Goal: Task Accomplishment & Management: Use online tool/utility

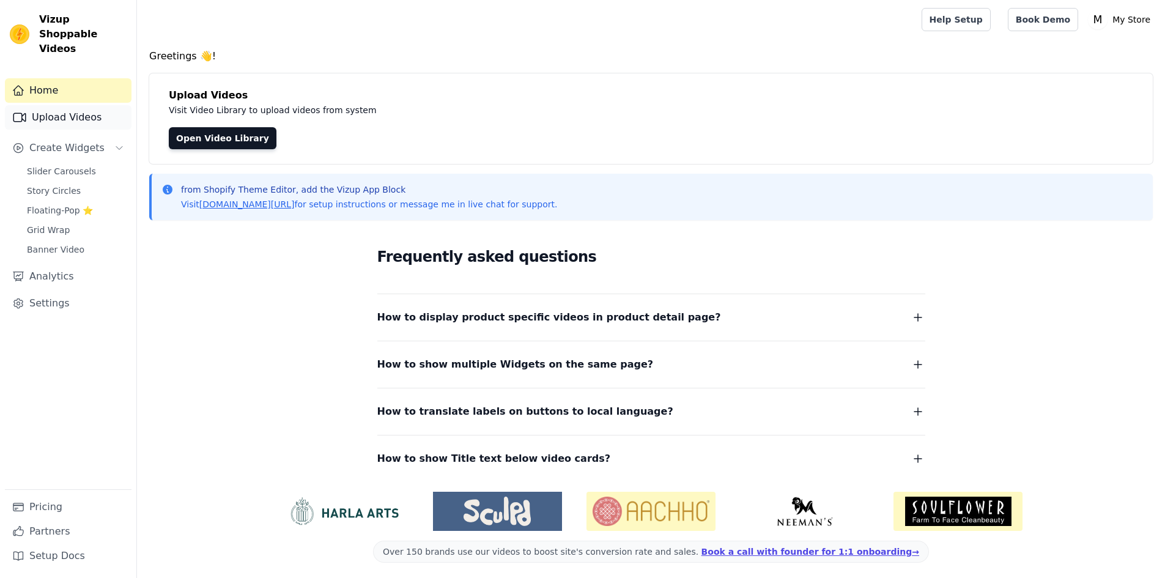
click at [93, 106] on link "Upload Videos" at bounding box center [68, 117] width 127 height 24
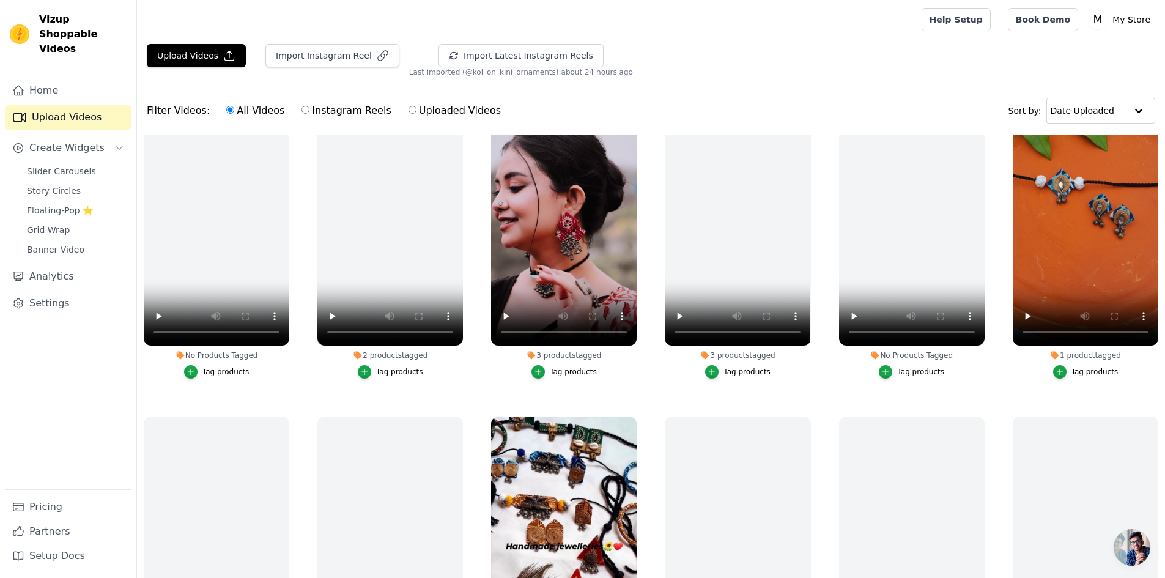
scroll to position [122, 0]
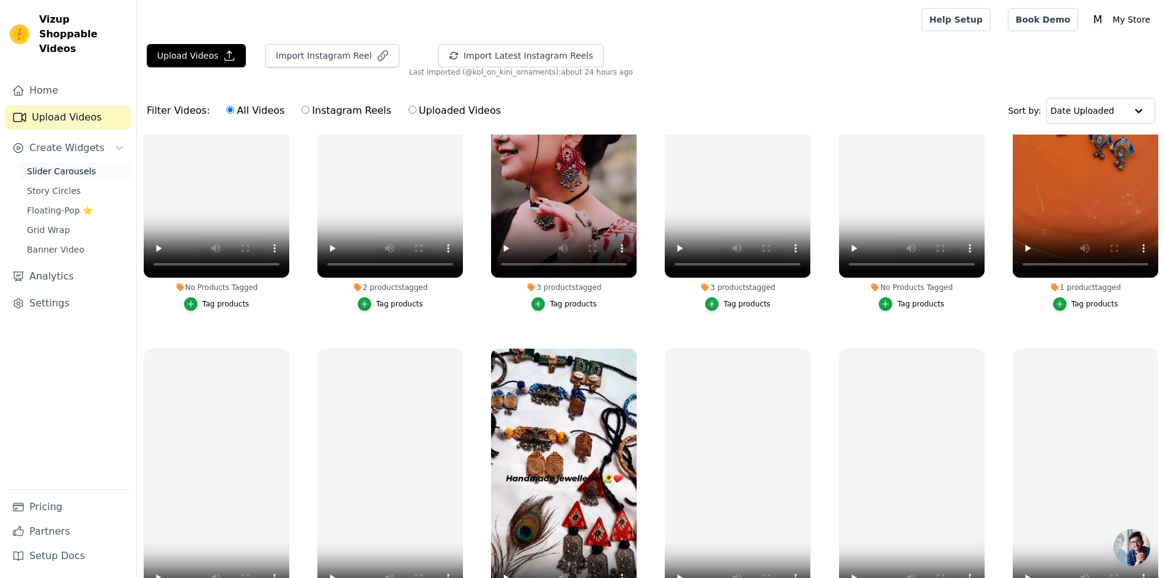
click at [68, 165] on span "Slider Carousels" at bounding box center [61, 171] width 69 height 12
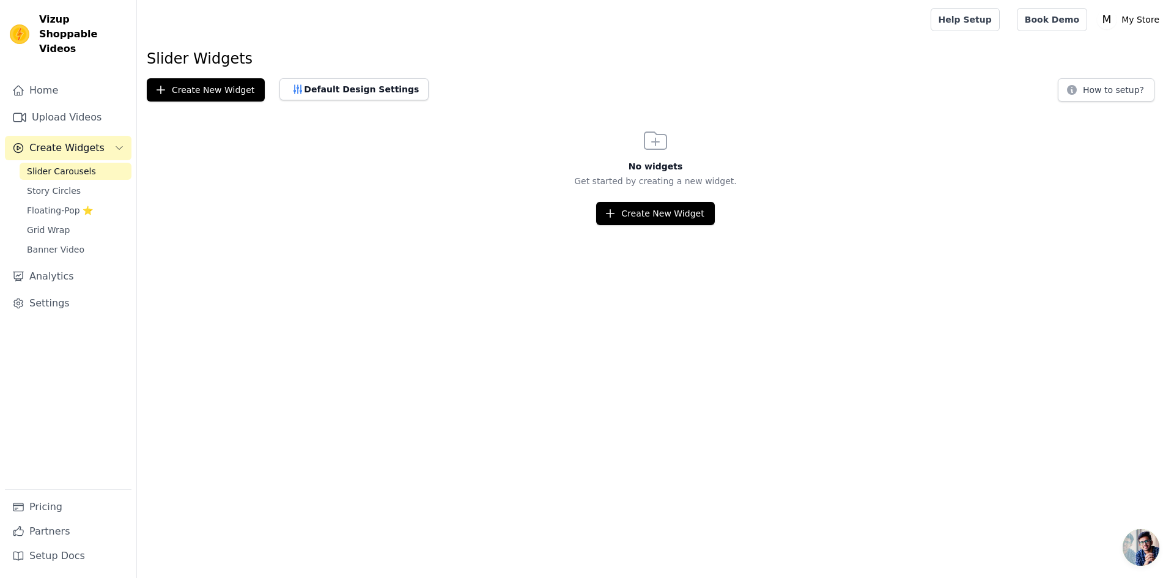
click at [70, 141] on span "Create Widgets" at bounding box center [66, 148] width 75 height 15
click at [63, 105] on link "Upload Videos" at bounding box center [68, 117] width 127 height 24
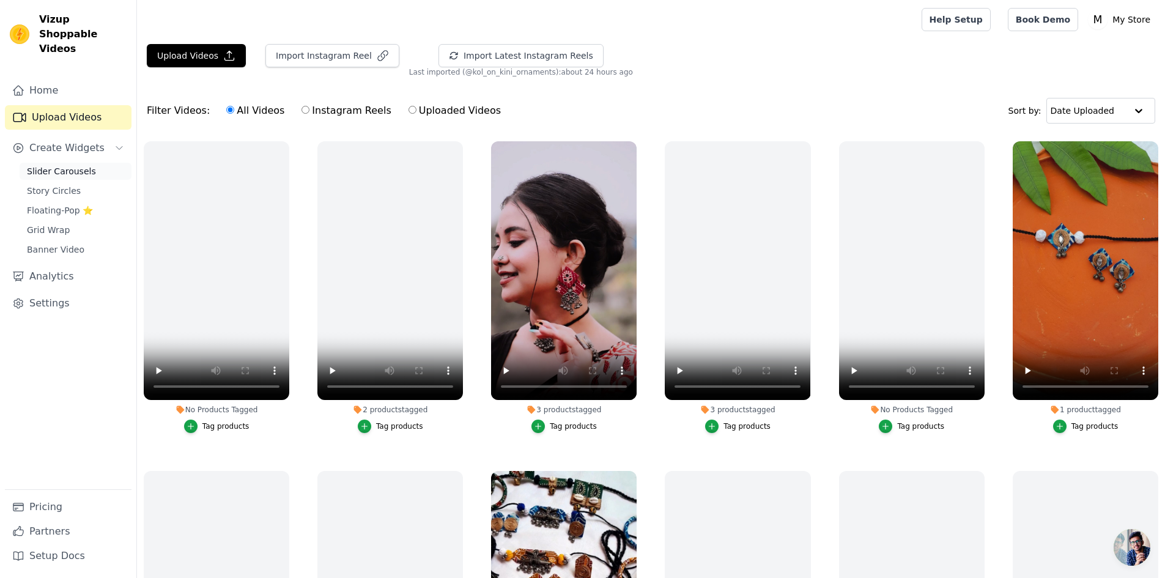
click at [84, 165] on span "Slider Carousels" at bounding box center [61, 171] width 69 height 12
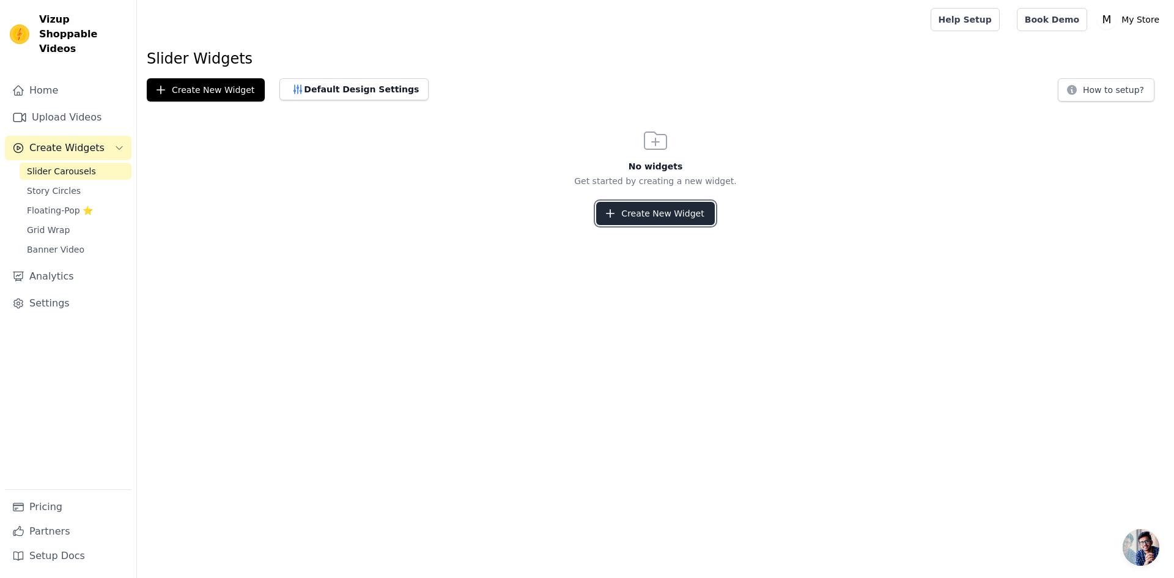
click at [674, 205] on button "Create New Widget" at bounding box center [655, 213] width 118 height 23
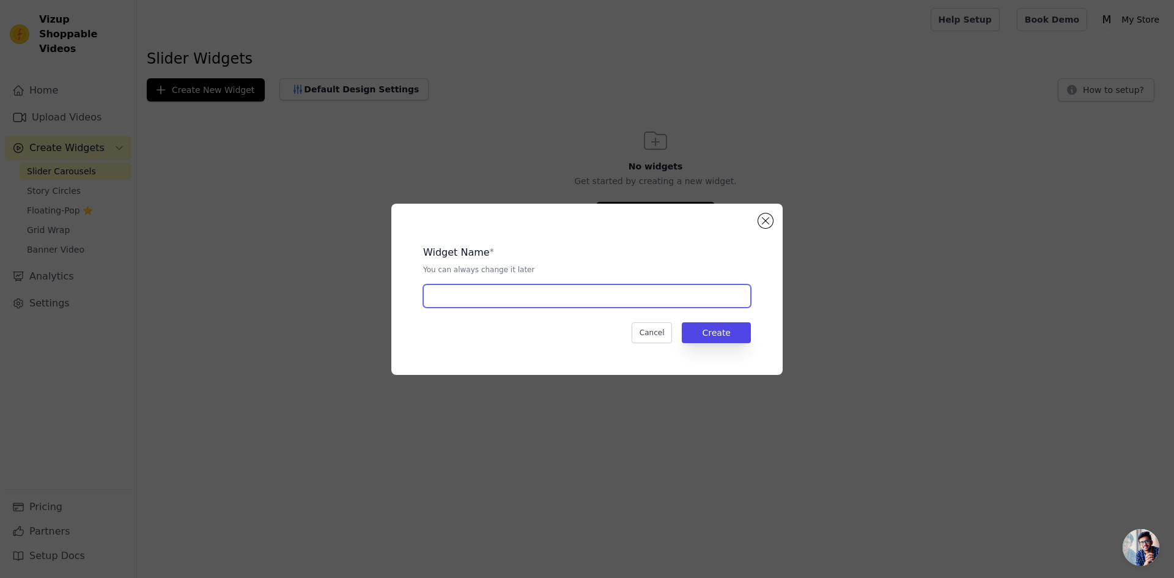
click at [608, 306] on input "text" at bounding box center [587, 295] width 328 height 23
type input "test"
click at [707, 330] on button "Create" at bounding box center [716, 332] width 69 height 21
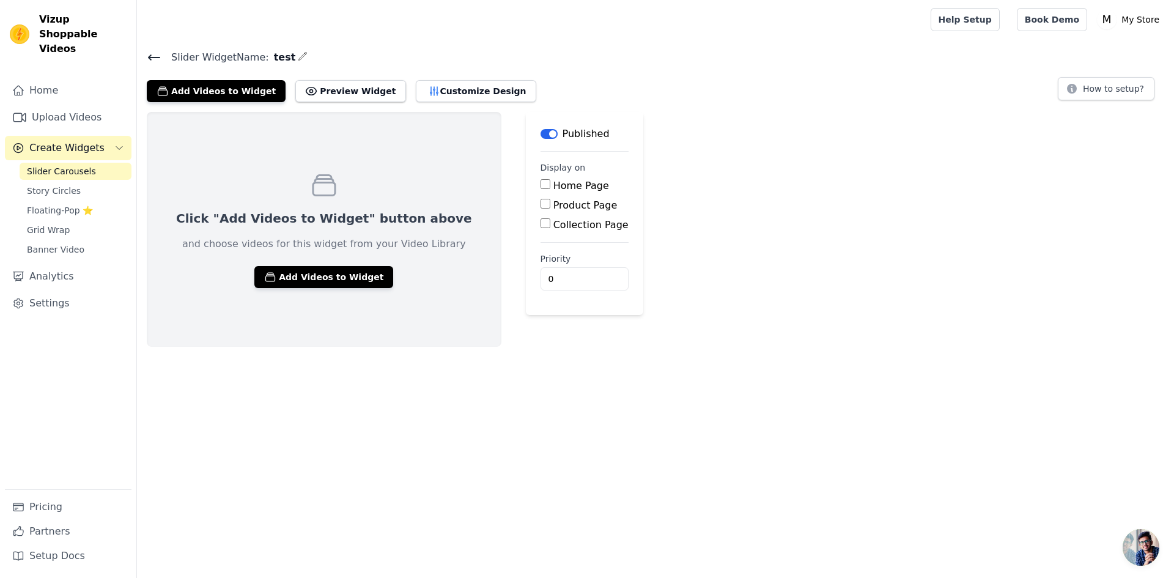
click at [540, 204] on input "Product Page" at bounding box center [545, 204] width 10 height 10
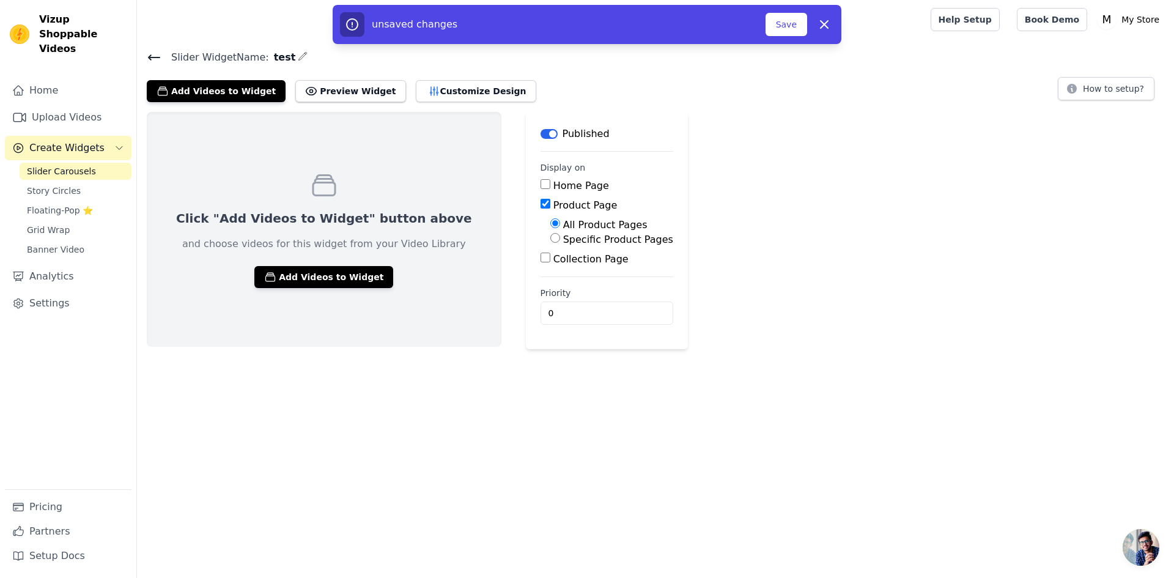
click at [540, 204] on input "Product Page" at bounding box center [545, 204] width 10 height 10
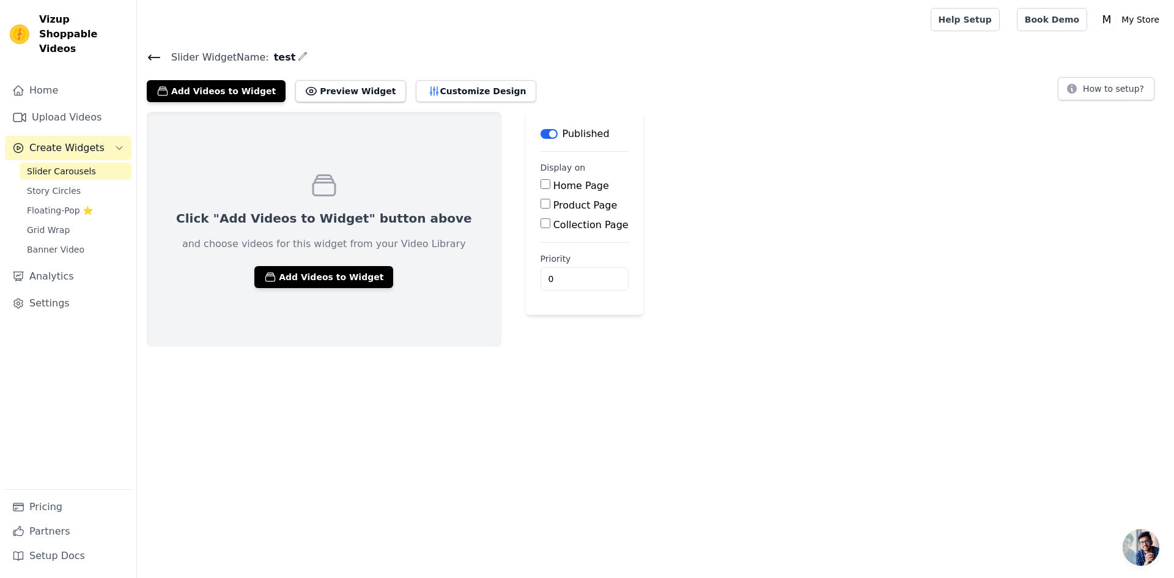
click at [540, 204] on input "Product Page" at bounding box center [545, 204] width 10 height 10
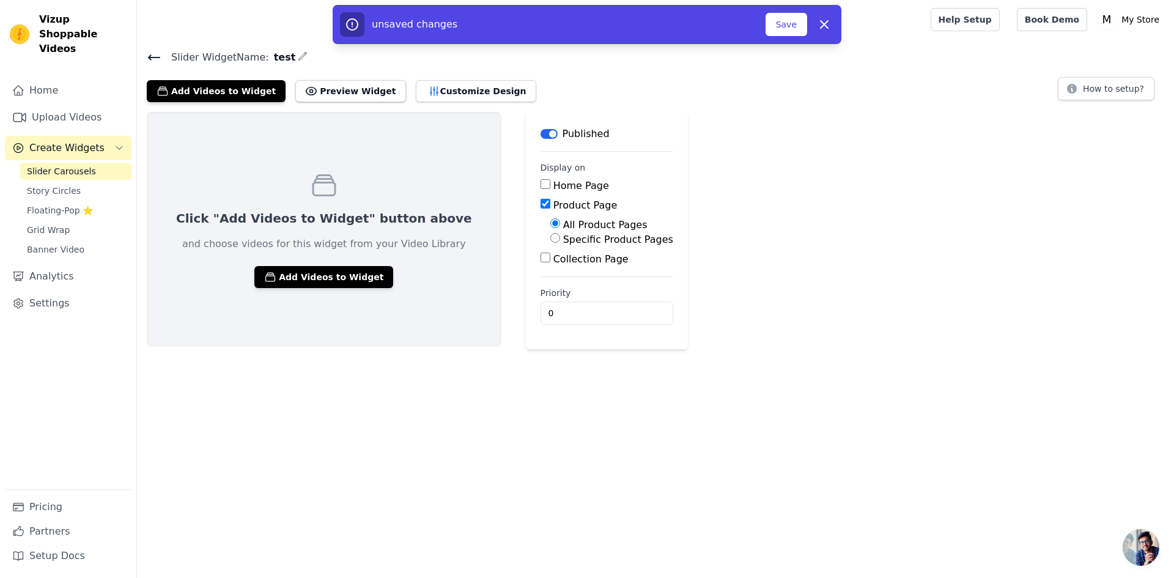
click at [540, 204] on input "Product Page" at bounding box center [545, 204] width 10 height 10
checkbox input "false"
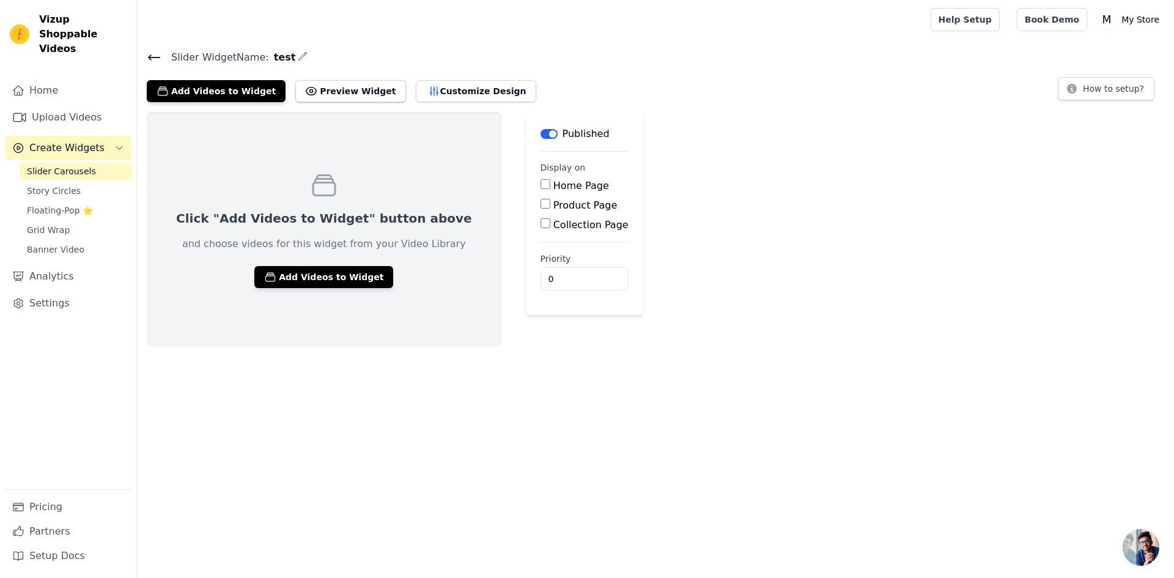
click at [540, 187] on input "Home Page" at bounding box center [545, 184] width 10 height 10
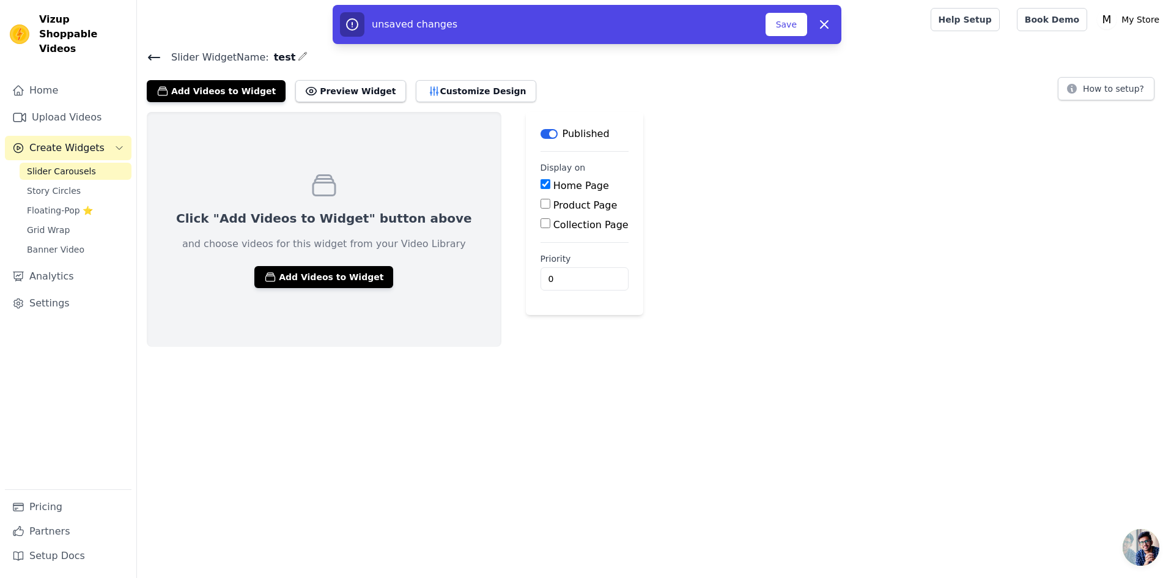
click at [540, 185] on input "Home Page" at bounding box center [545, 184] width 10 height 10
checkbox input "false"
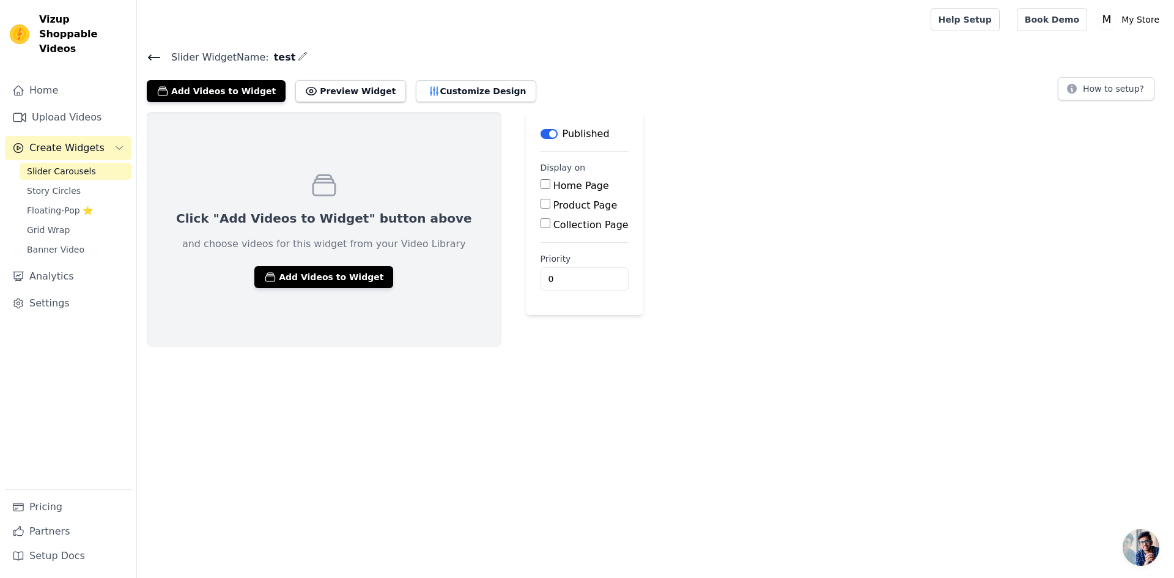
click at [540, 199] on input "Product Page" at bounding box center [545, 204] width 10 height 10
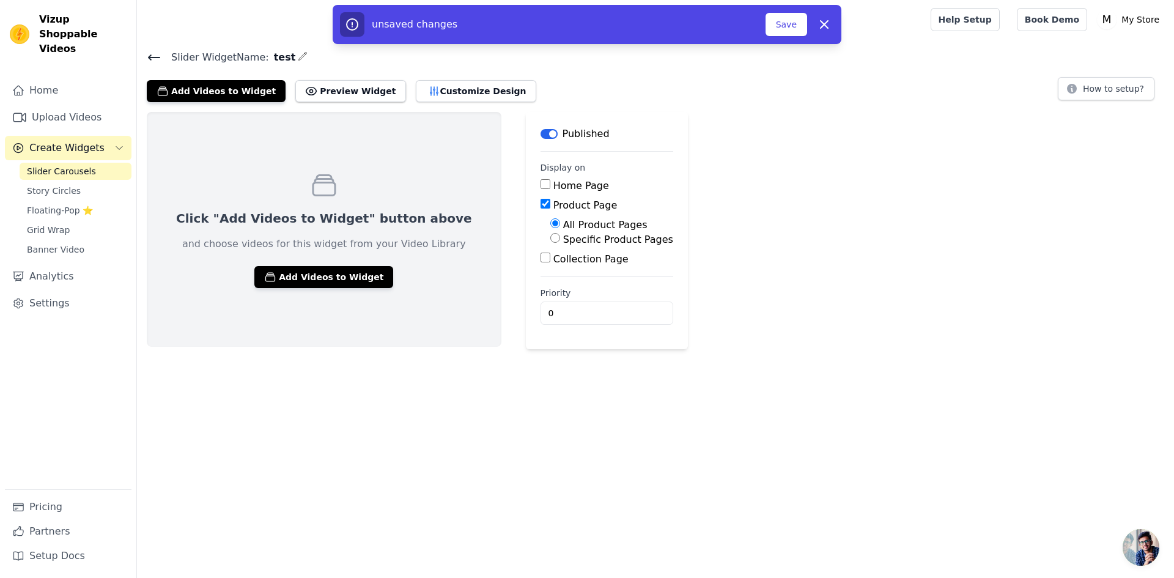
click at [540, 199] on input "Product Page" at bounding box center [545, 204] width 10 height 10
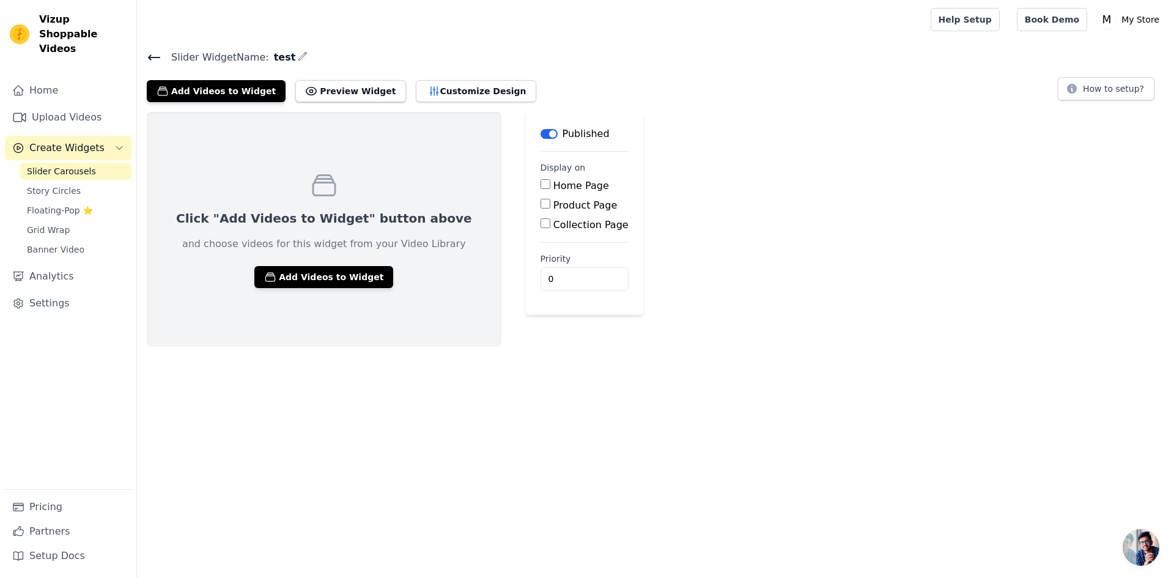
click at [540, 205] on input "Product Page" at bounding box center [545, 204] width 10 height 10
checkbox input "true"
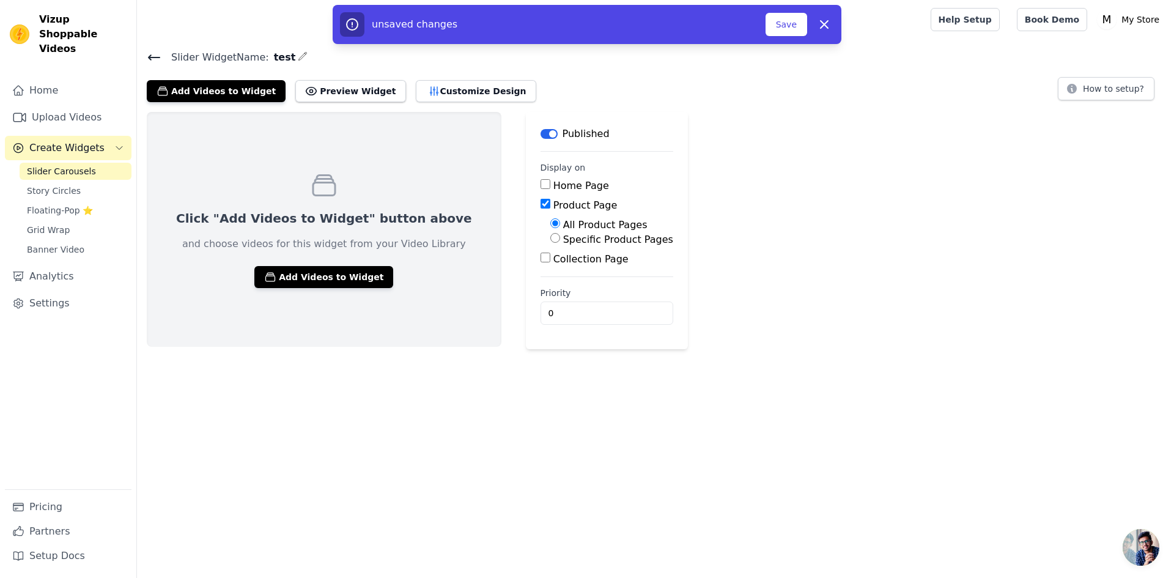
click at [550, 241] on input "Specific Product Pages" at bounding box center [555, 238] width 10 height 10
radio input "true"
click at [550, 262] on button "Select Products" at bounding box center [591, 267] width 82 height 21
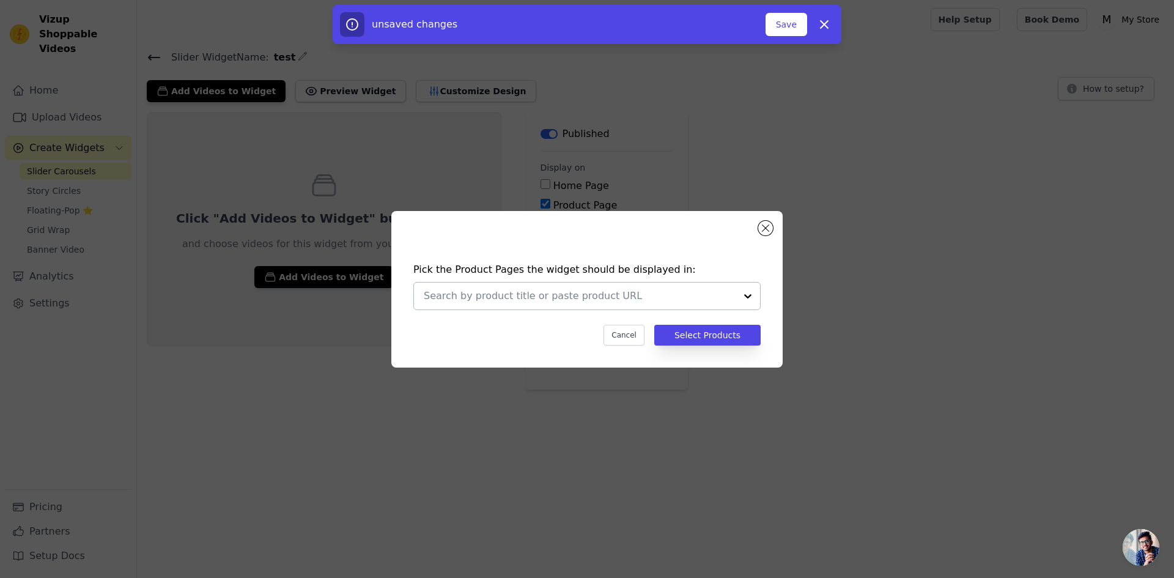
click at [591, 287] on div at bounding box center [580, 295] width 312 height 27
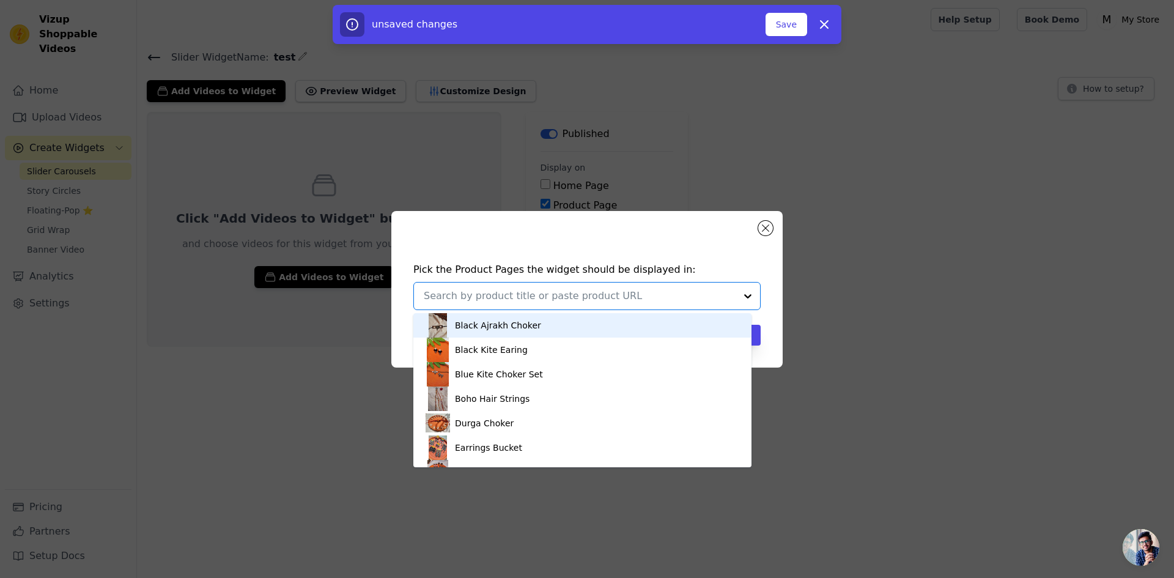
click at [548, 321] on div "Black Ajrakh Choker" at bounding box center [583, 325] width 314 height 24
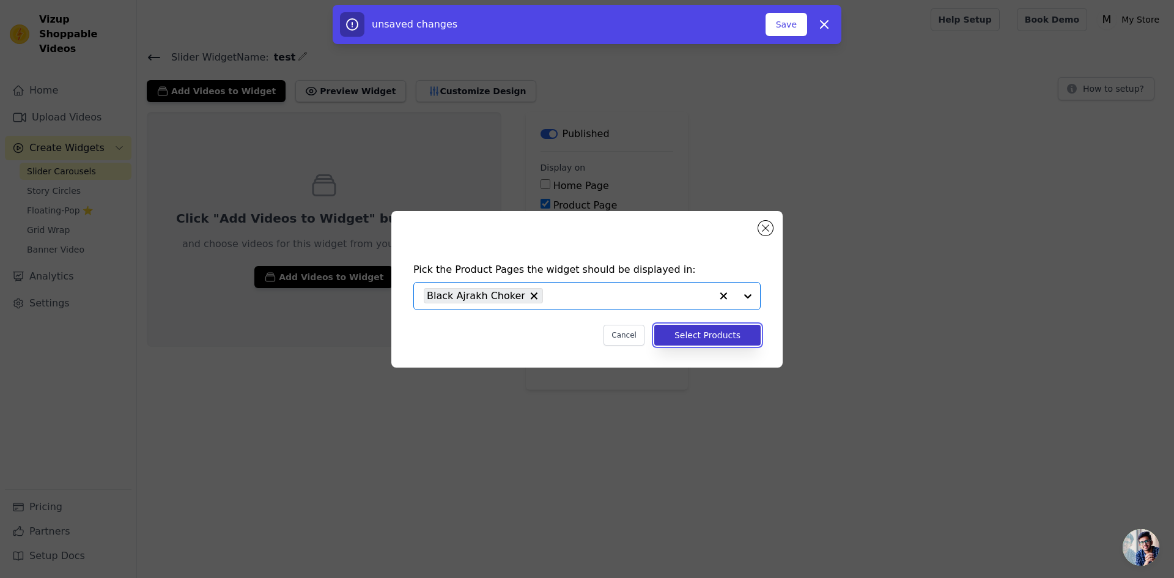
click at [680, 336] on button "Select Products" at bounding box center [707, 335] width 106 height 21
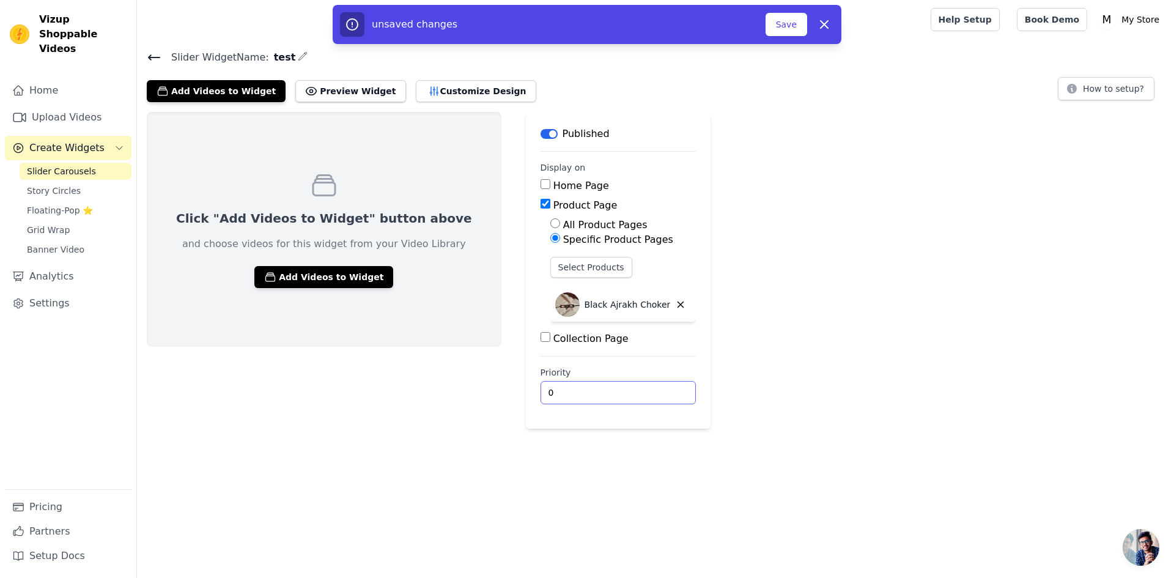
click at [540, 391] on input "0" at bounding box center [618, 392] width 156 height 23
click at [319, 268] on button "Add Videos to Widget" at bounding box center [323, 277] width 139 height 22
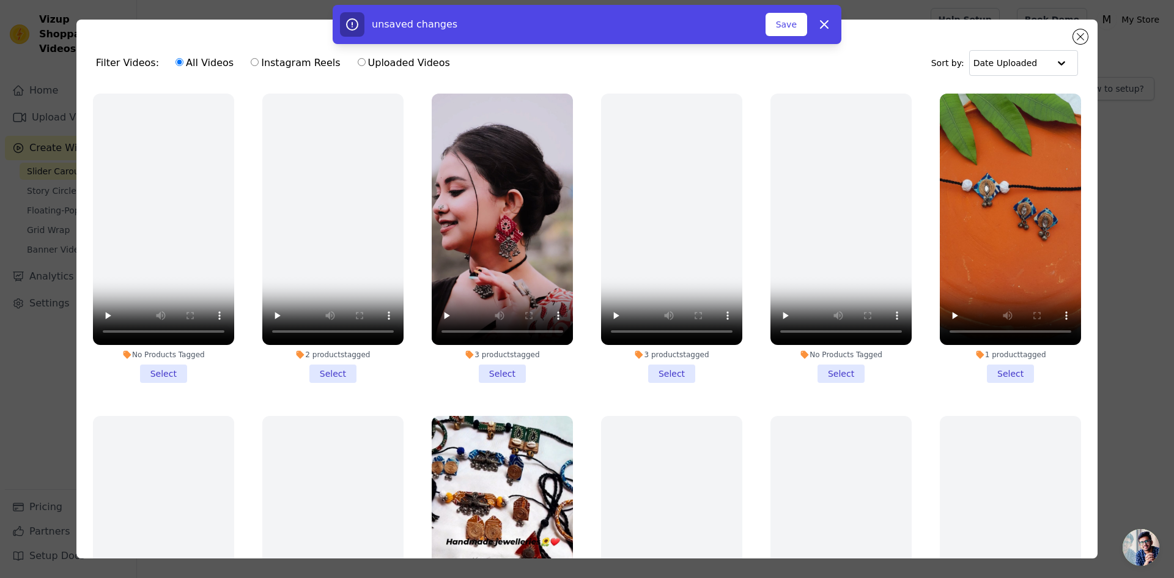
click at [1001, 366] on li "1 product tagged Select" at bounding box center [1010, 238] width 141 height 289
click at [0, 0] on input "1 product tagged Select" at bounding box center [0, 0] width 0 height 0
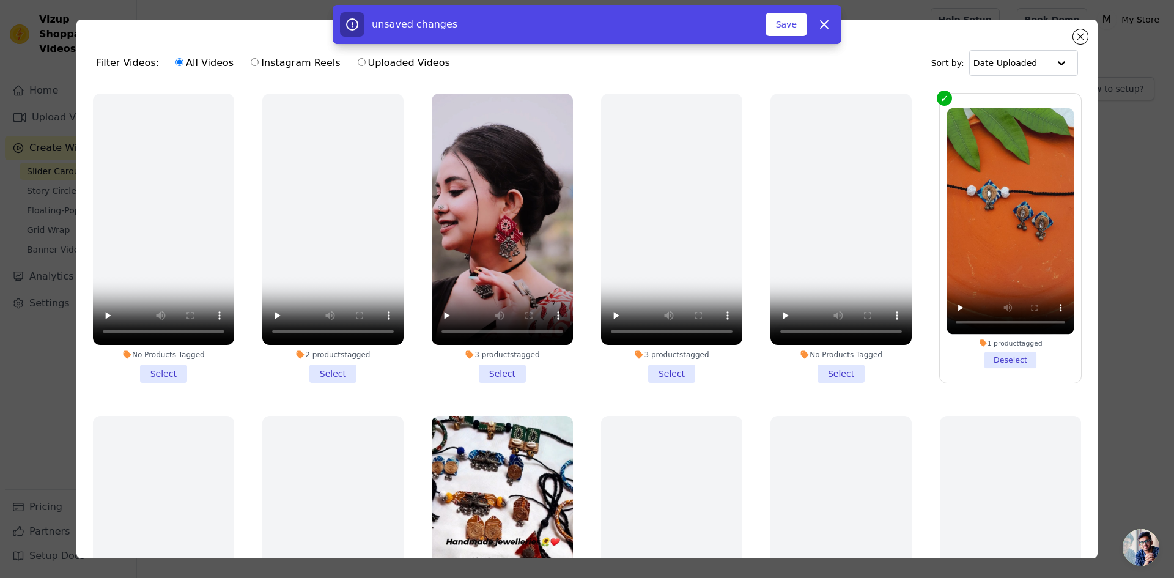
click at [1079, 37] on div "unsaved changes Save Dismiss" at bounding box center [587, 24] width 1174 height 39
click at [776, 22] on button "Save" at bounding box center [786, 24] width 42 height 23
click at [1079, 41] on div "1 videos selected Add To Widget Dismiss" at bounding box center [587, 27] width 1174 height 44
click at [1140, 108] on div "Filter Videos: All Videos Instagram Reels Uploaded Videos Sort by: Date Uploade…" at bounding box center [587, 289] width 1135 height 578
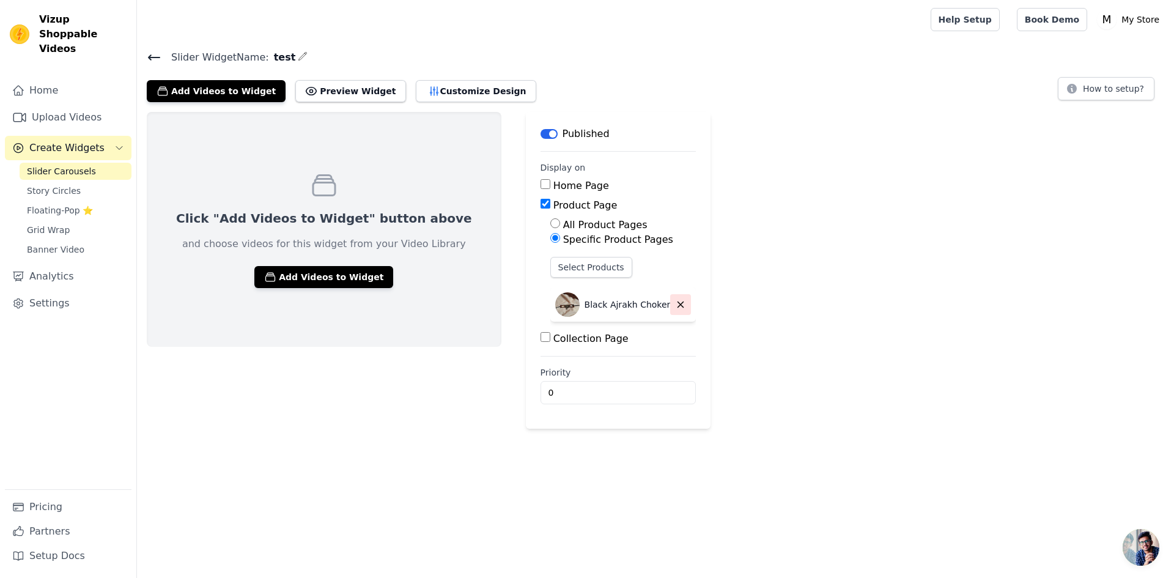
click at [670, 302] on button "button" at bounding box center [680, 304] width 21 height 21
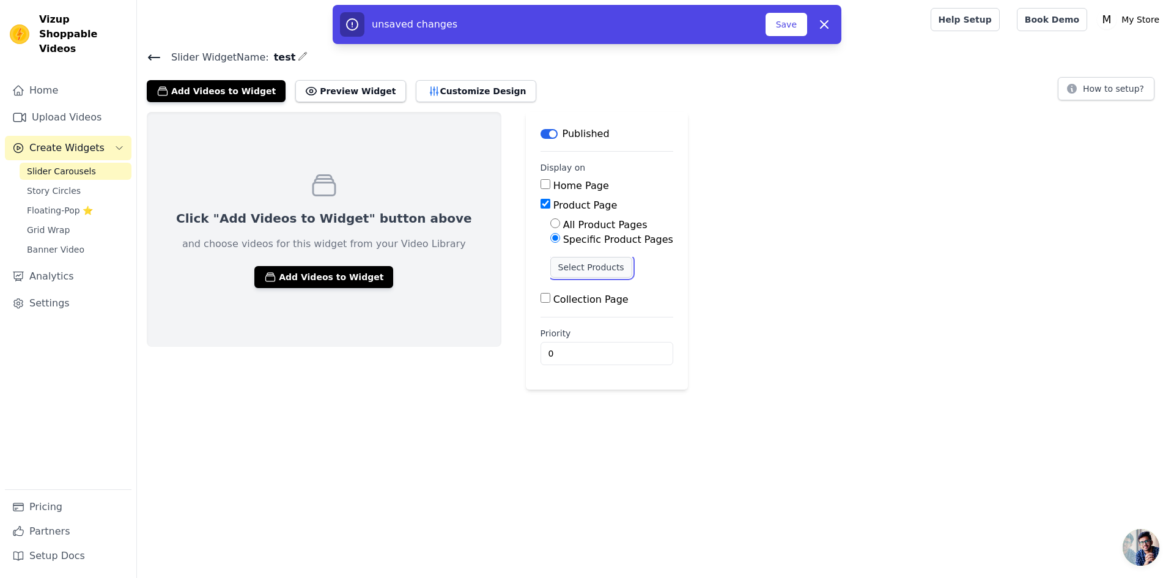
click at [564, 268] on button "Select Products" at bounding box center [591, 267] width 82 height 21
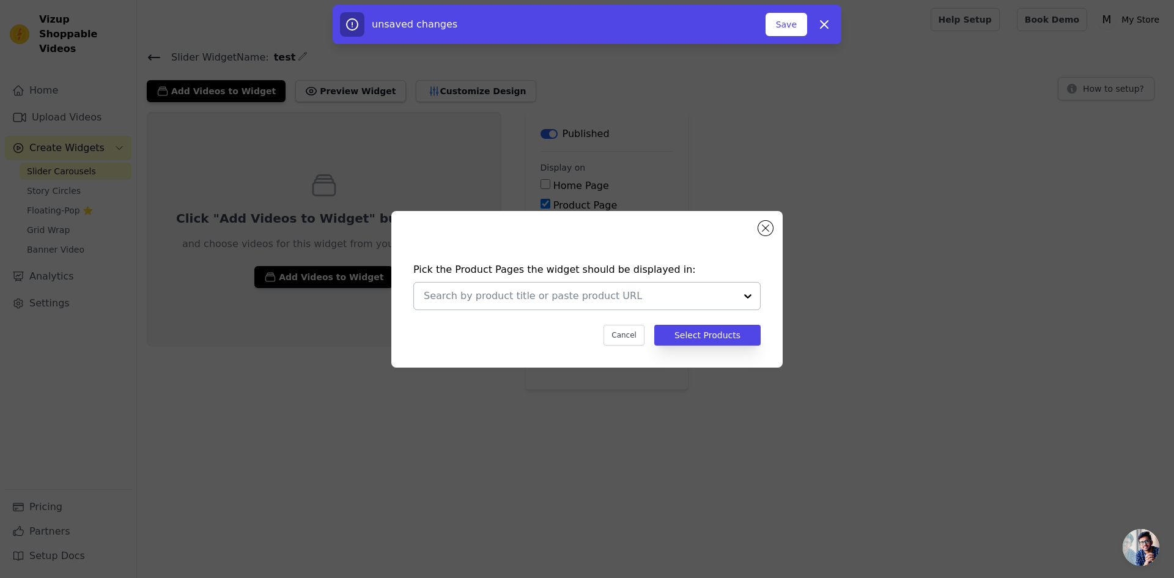
click at [570, 295] on input "text" at bounding box center [580, 296] width 312 height 15
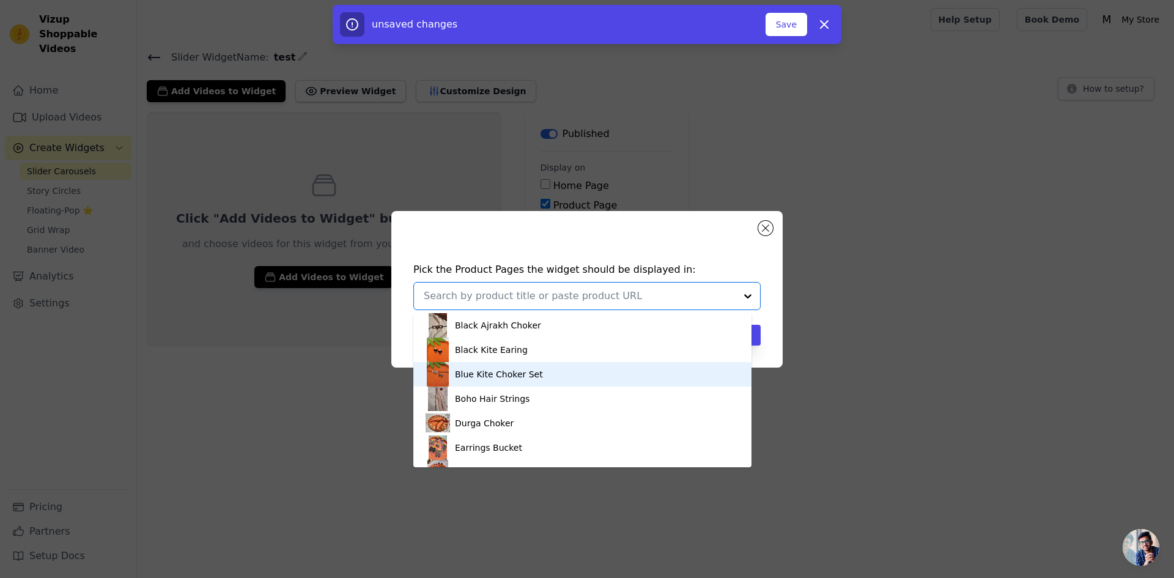
click at [571, 374] on div "Blue Kite Choker Set" at bounding box center [583, 374] width 314 height 24
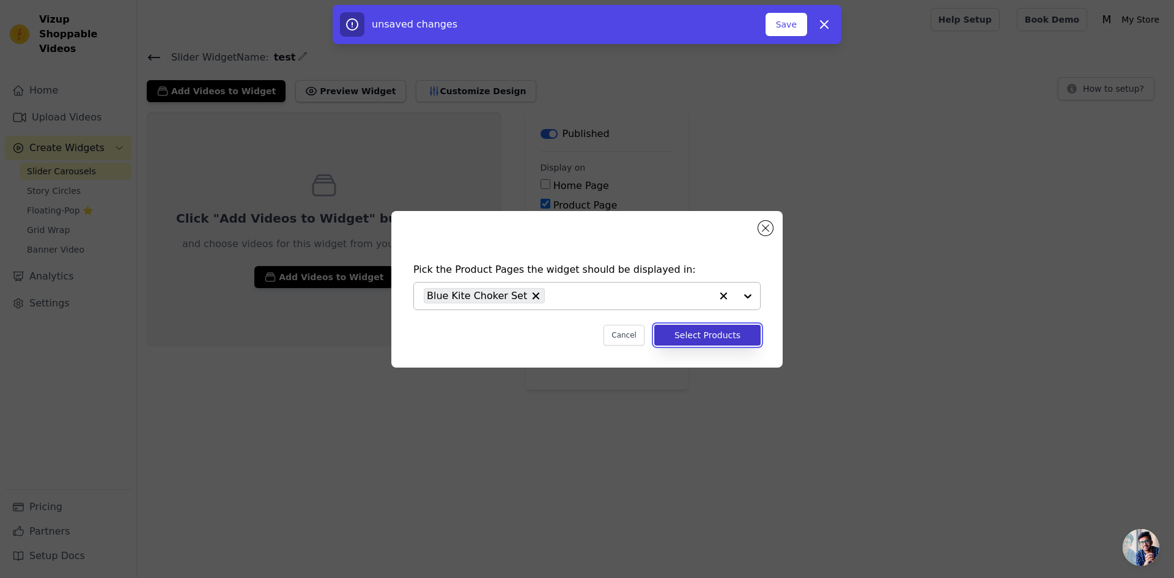
click at [676, 334] on button "Select Products" at bounding box center [707, 335] width 106 height 21
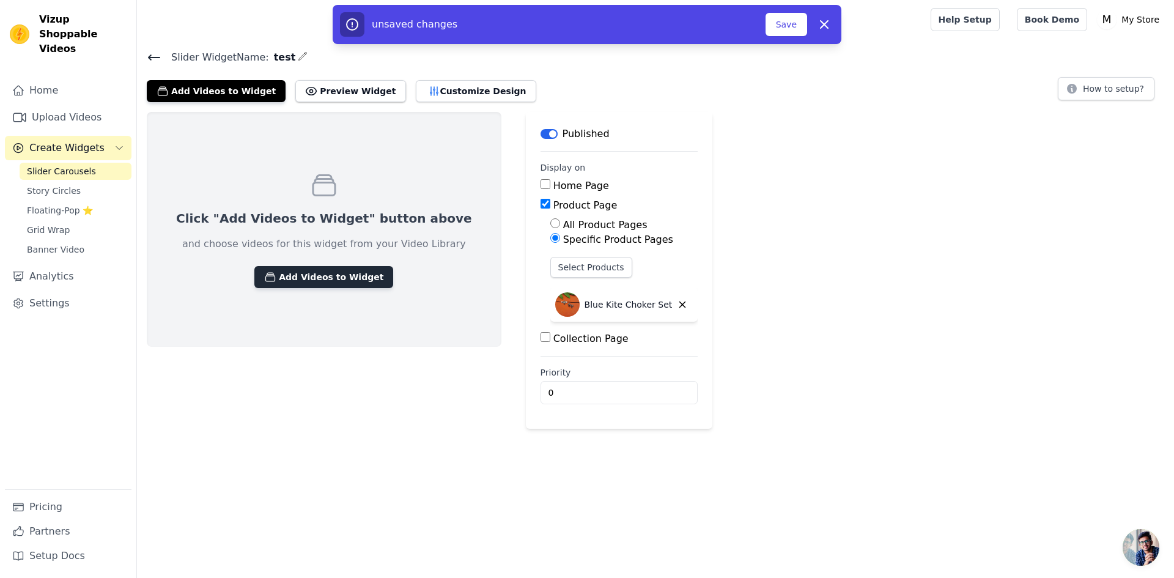
click at [290, 277] on button "Add Videos to Widget" at bounding box center [323, 277] width 139 height 22
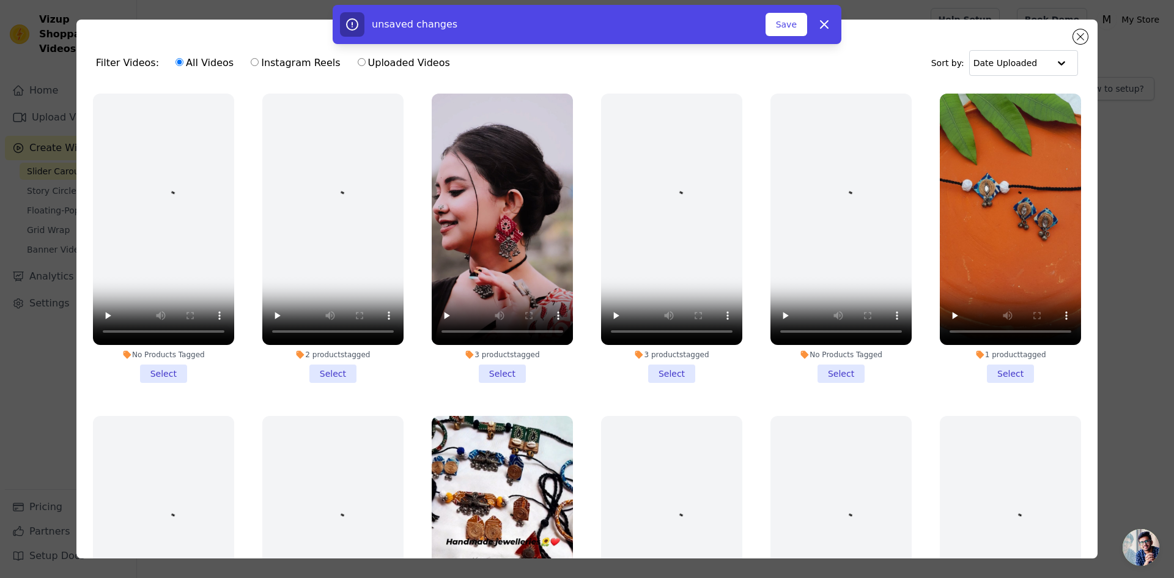
click at [1009, 364] on li "1 product tagged Select" at bounding box center [1010, 238] width 141 height 289
click at [0, 0] on input "1 product tagged Select" at bounding box center [0, 0] width 0 height 0
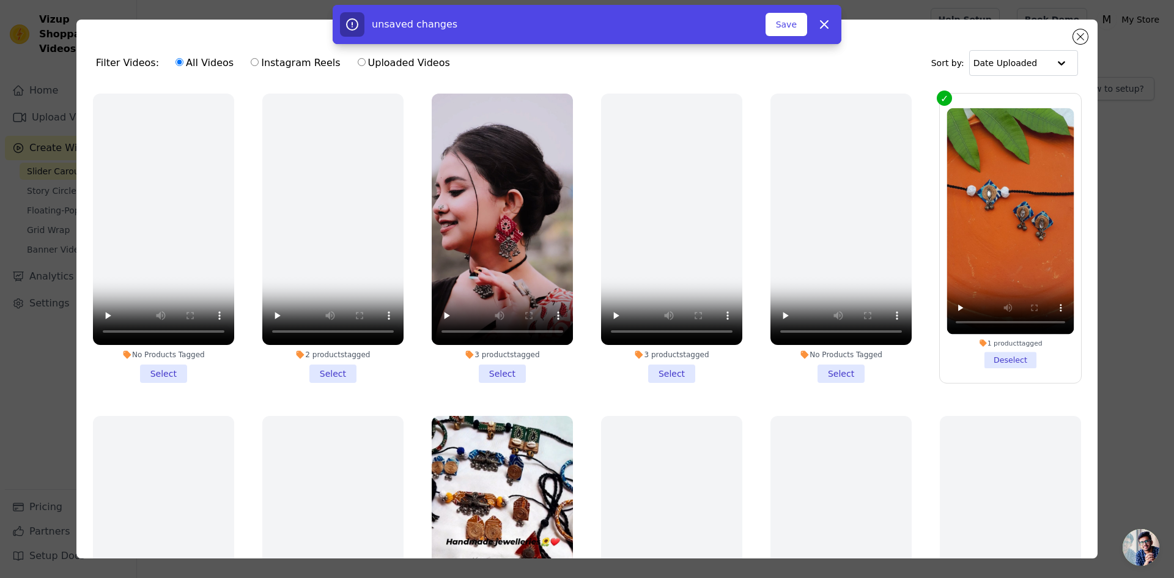
click at [1147, 202] on div "Filter Videos: All Videos Instagram Reels Uploaded Videos Sort by: Date Uploade…" at bounding box center [587, 289] width 1135 height 578
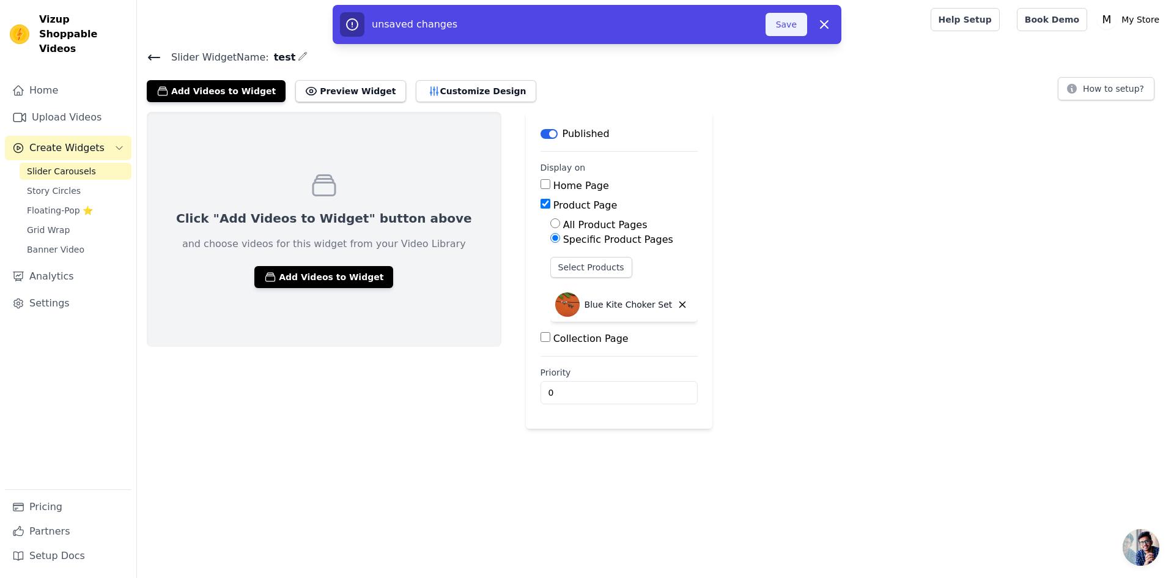
click at [778, 19] on button "Save" at bounding box center [786, 24] width 42 height 23
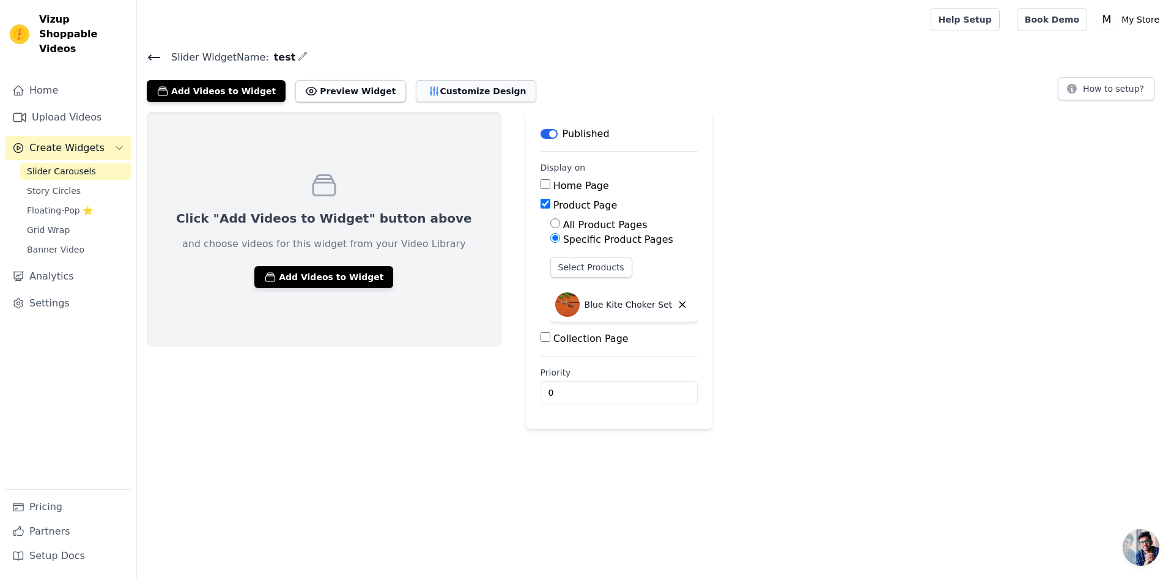
click at [416, 99] on button "Customize Design" at bounding box center [476, 91] width 120 height 22
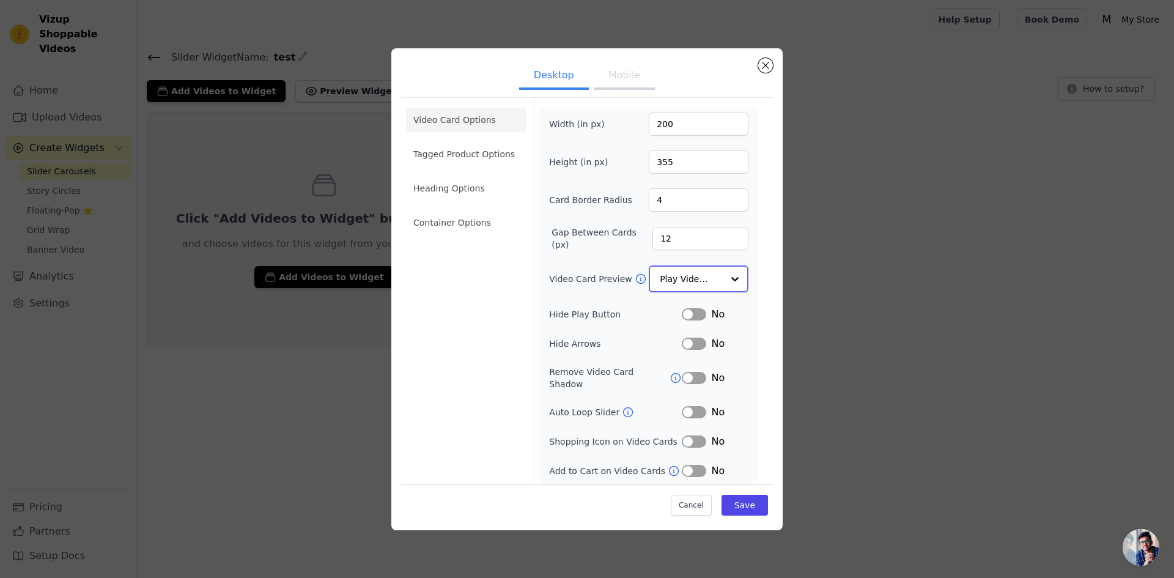
click at [721, 276] on input "Video Card Preview" at bounding box center [691, 279] width 63 height 24
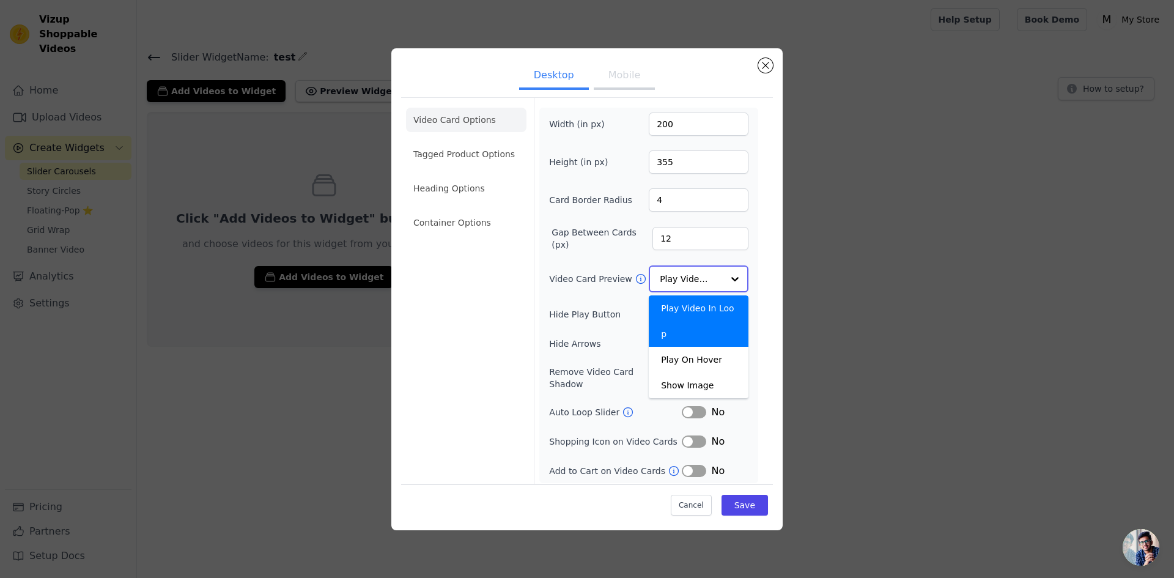
click at [721, 276] on input "Video Card Preview" at bounding box center [691, 279] width 63 height 24
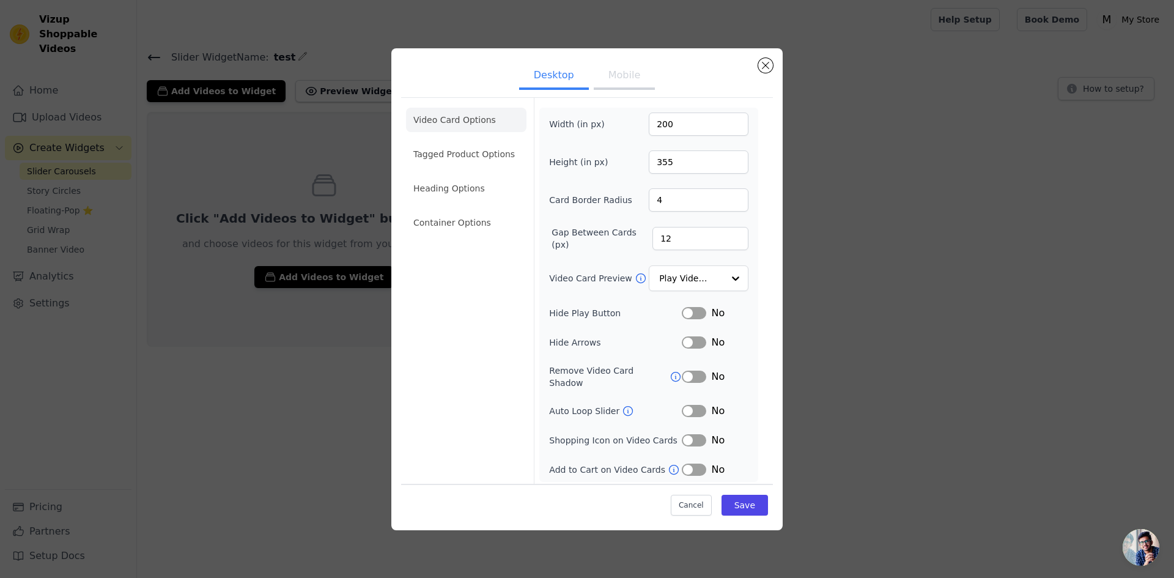
click at [696, 315] on button "Label" at bounding box center [694, 313] width 24 height 12
click at [698, 339] on button "Label" at bounding box center [694, 342] width 24 height 12
click at [698, 340] on button "Label" at bounding box center [694, 342] width 24 height 12
click at [695, 319] on button "Label" at bounding box center [694, 313] width 24 height 12
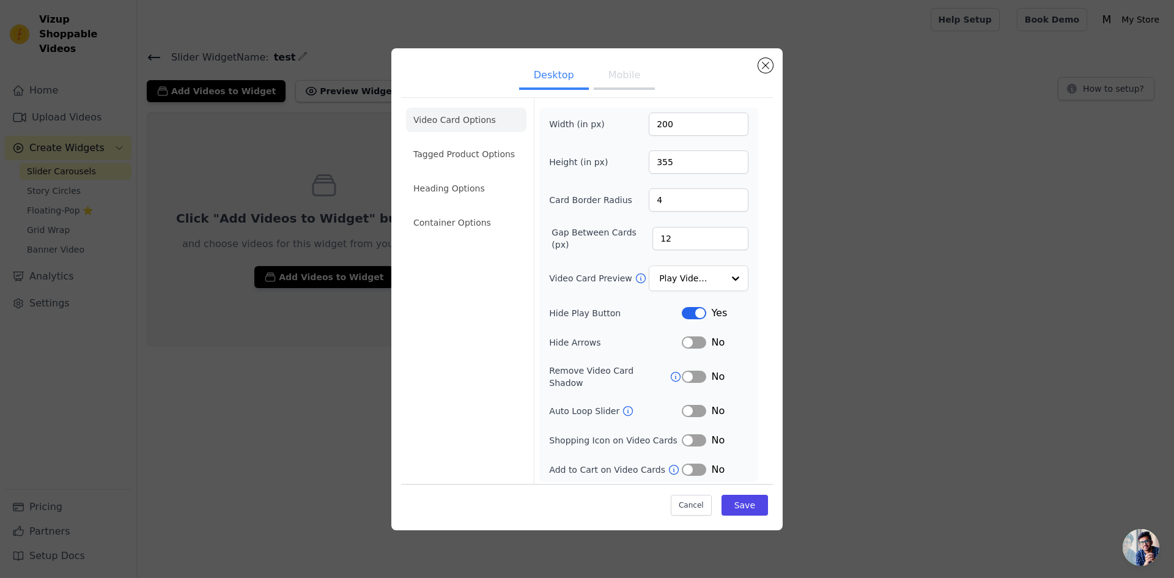
click at [691, 405] on button "Label" at bounding box center [694, 411] width 24 height 12
click at [688, 407] on button "Label" at bounding box center [694, 411] width 24 height 12
click at [688, 434] on button "Label" at bounding box center [694, 440] width 24 height 12
click at [690, 463] on button "Label" at bounding box center [694, 469] width 24 height 12
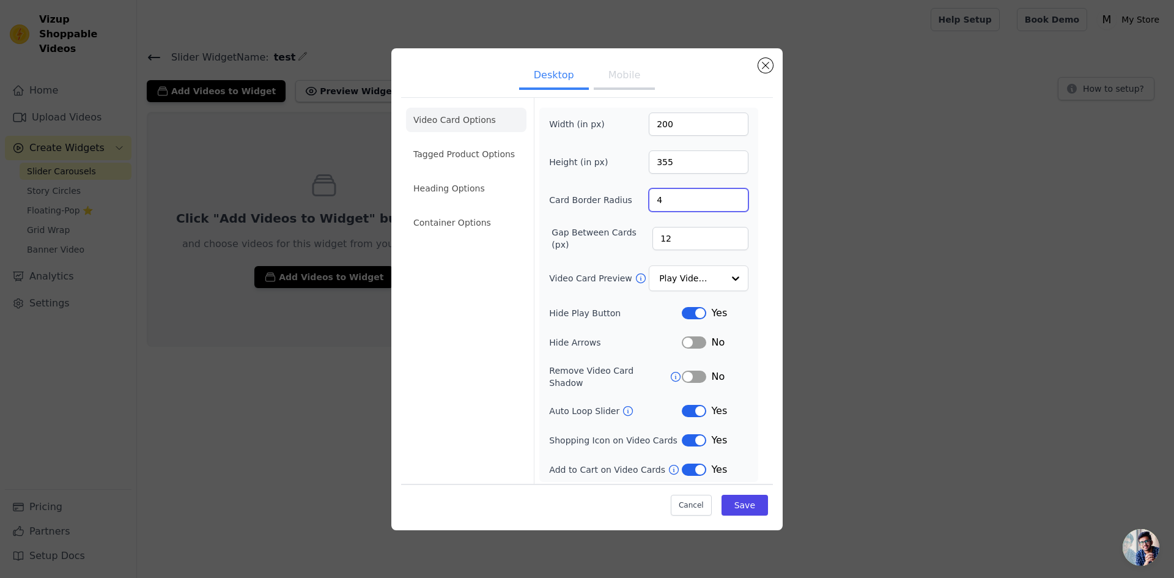
click at [682, 208] on input "4" at bounding box center [699, 199] width 100 height 23
click at [511, 210] on li "Tagged Product Options" at bounding box center [466, 222] width 120 height 24
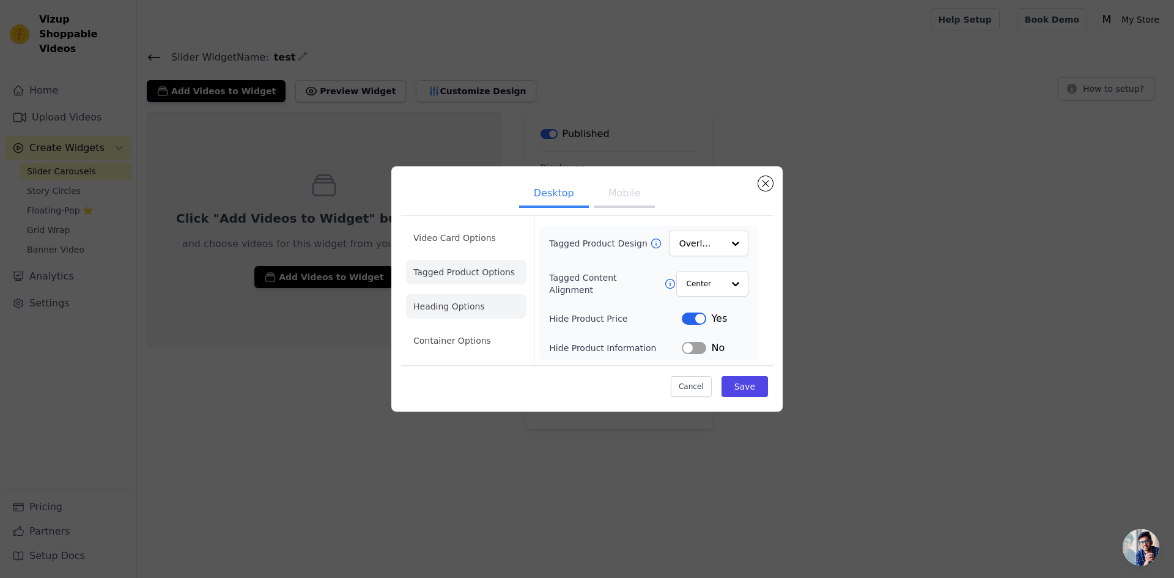
click at [478, 301] on li "Heading Options" at bounding box center [466, 306] width 120 height 24
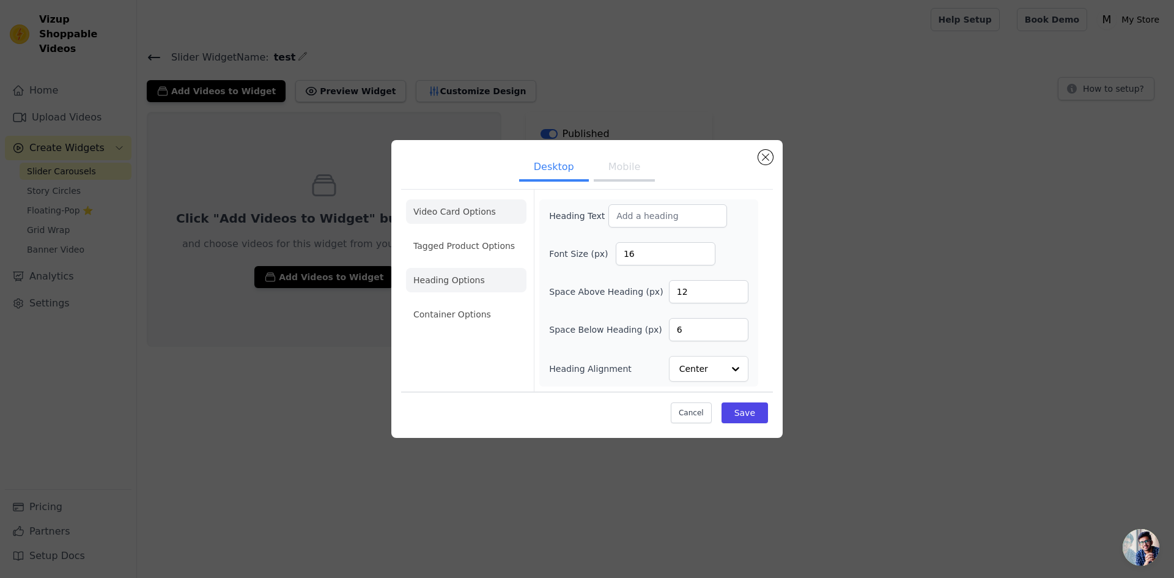
click at [457, 234] on li "Video Card Options" at bounding box center [466, 246] width 120 height 24
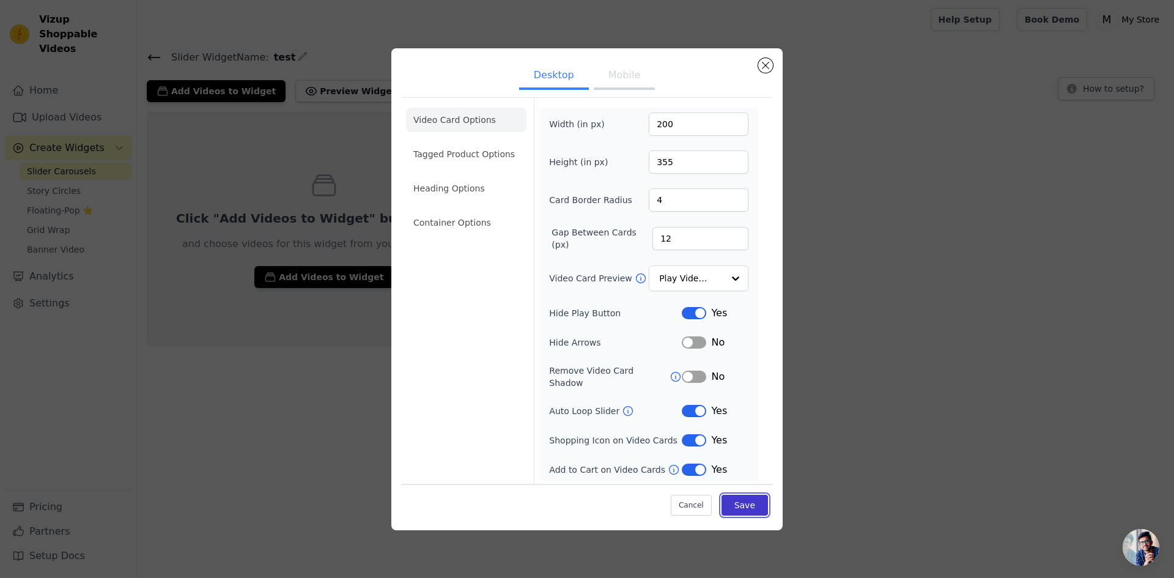
click at [752, 497] on button "Save" at bounding box center [744, 505] width 46 height 21
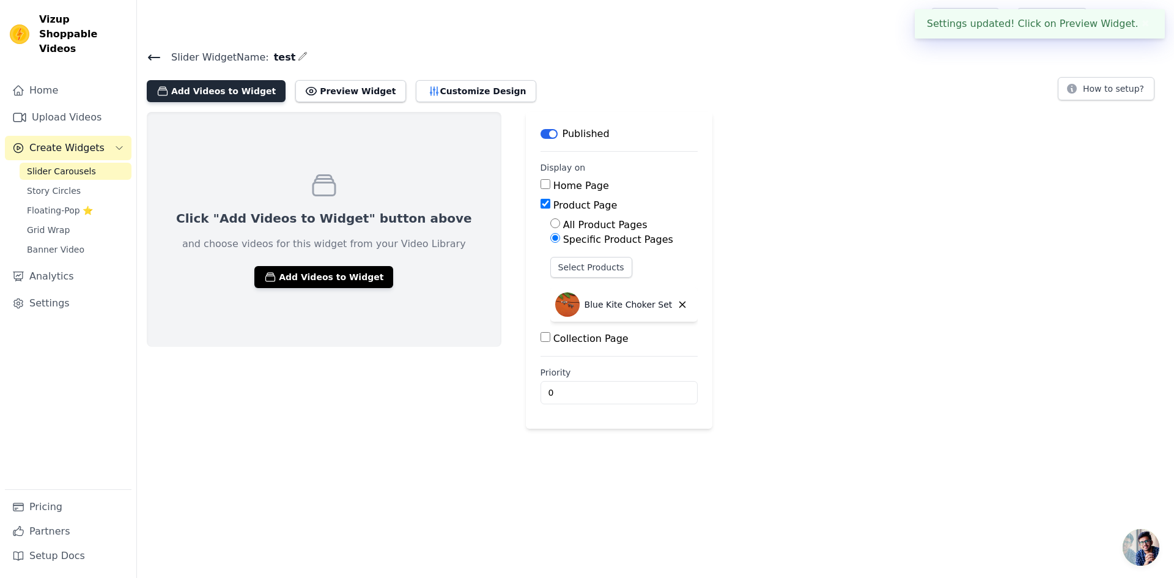
click at [209, 93] on button "Add Videos to Widget" at bounding box center [216, 91] width 139 height 22
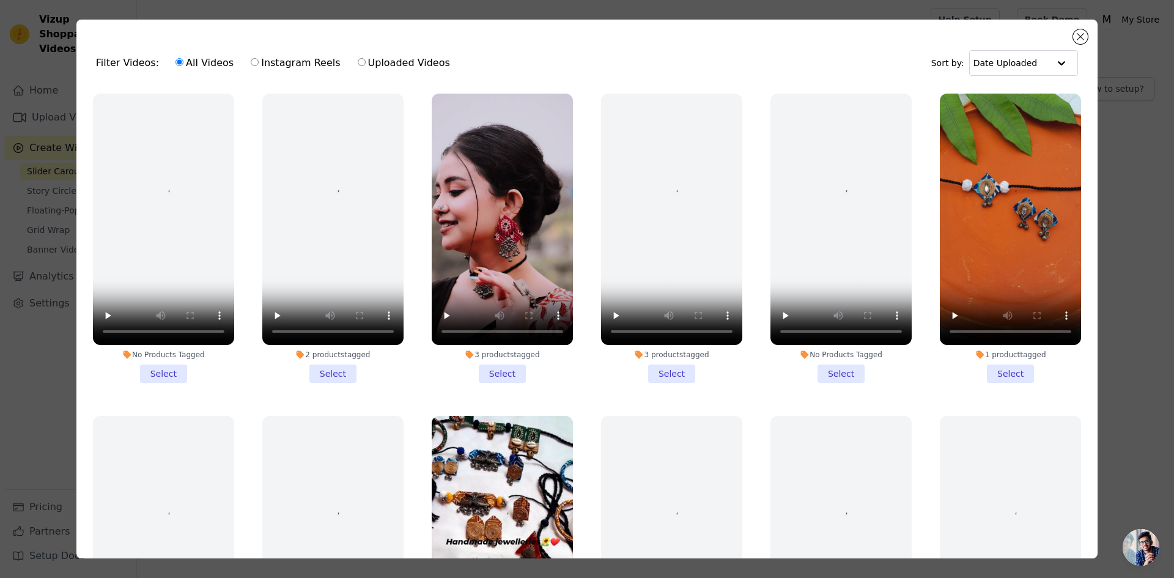
click at [987, 366] on li "1 product tagged Select" at bounding box center [1010, 238] width 141 height 289
click at [0, 0] on input "1 product tagged Select" at bounding box center [0, 0] width 0 height 0
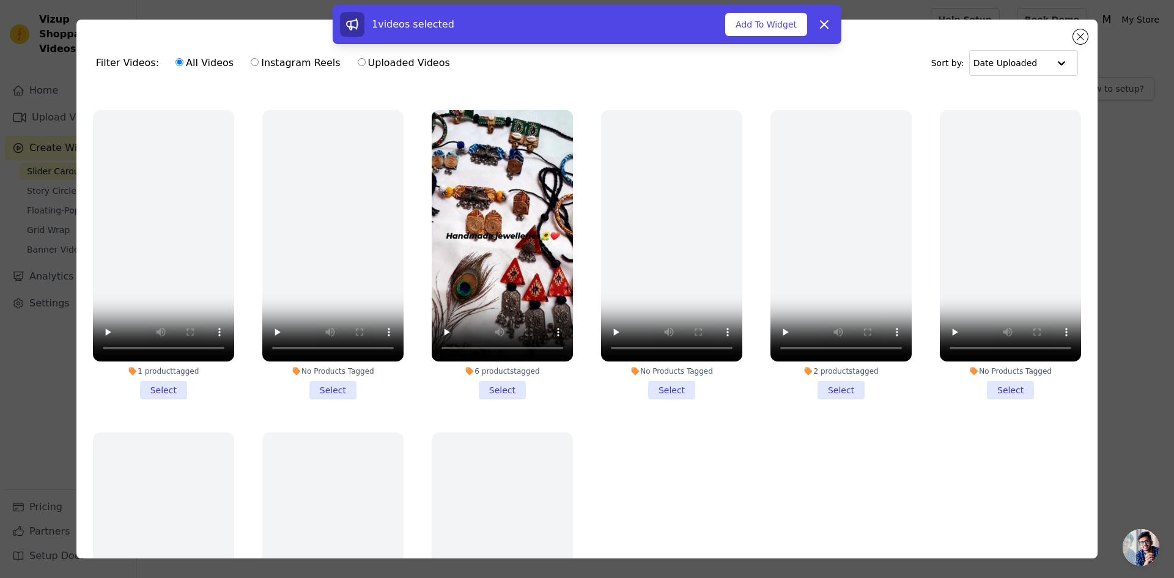
scroll to position [367, 0]
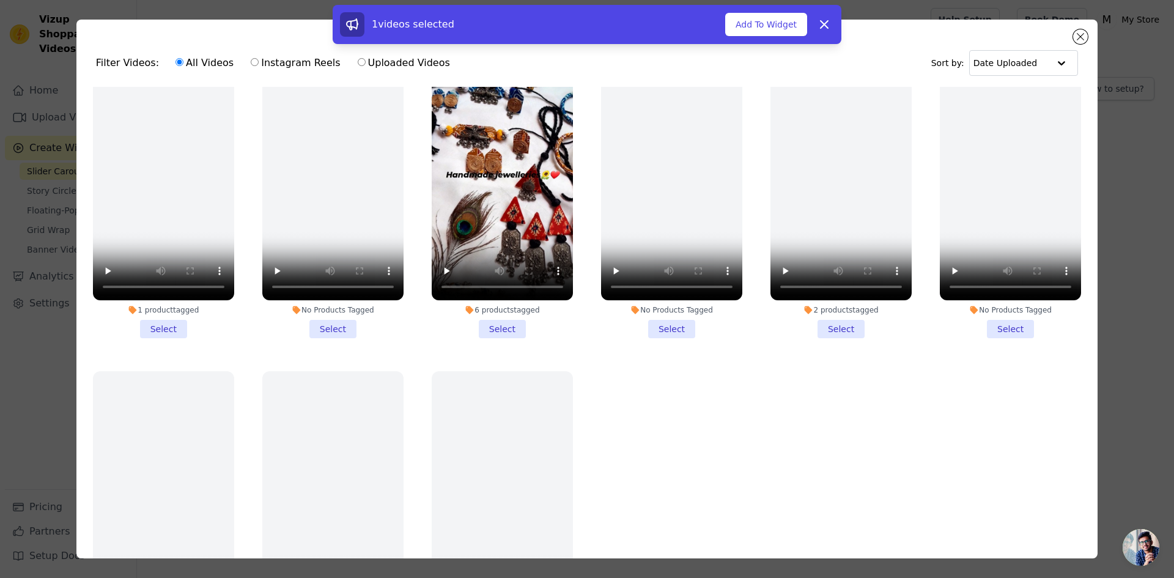
click at [503, 320] on li "6 products tagged Select" at bounding box center [502, 193] width 141 height 289
click at [0, 0] on input "6 products tagged Select" at bounding box center [0, 0] width 0 height 0
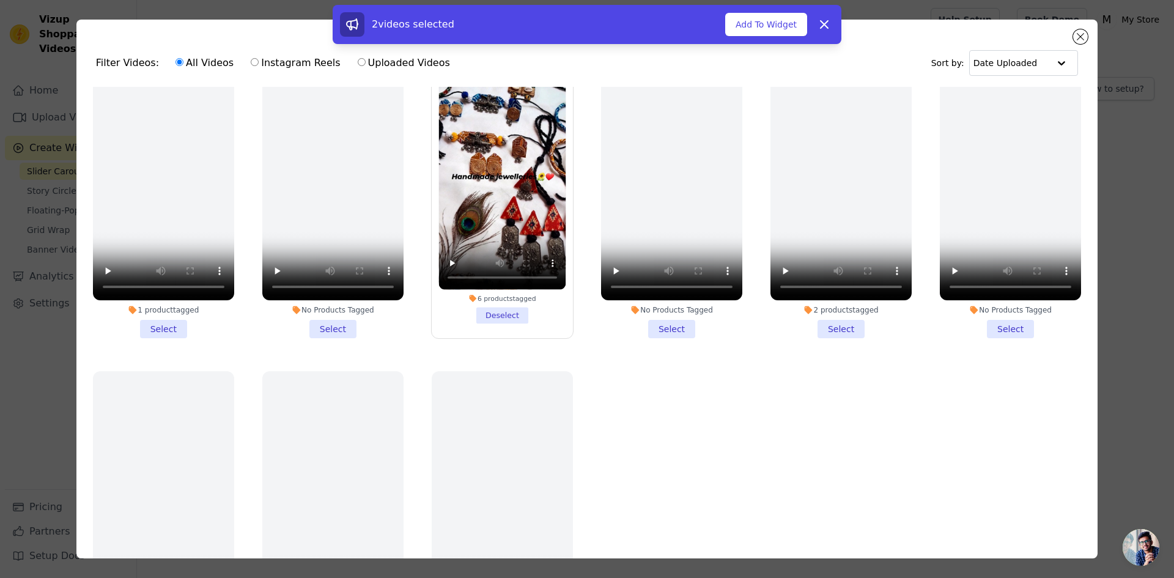
click at [509, 305] on li "6 products tagged Deselect" at bounding box center [501, 193] width 127 height 260
click at [0, 0] on input "6 products tagged Deselect" at bounding box center [0, 0] width 0 height 0
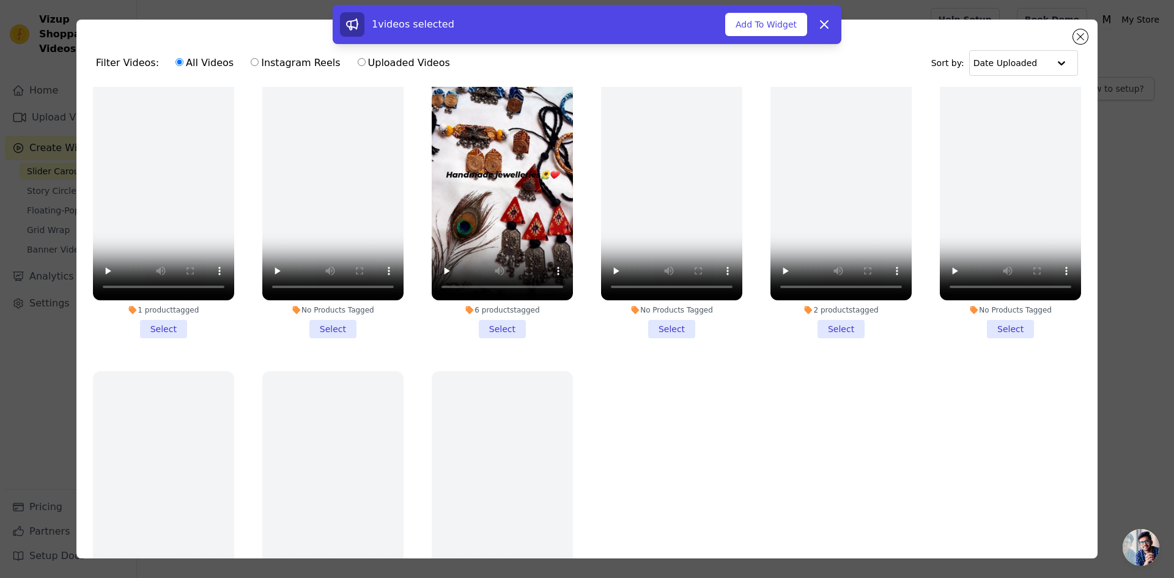
click at [509, 305] on div "6 products tagged" at bounding box center [502, 310] width 141 height 10
click at [0, 0] on input "6 products tagged Select" at bounding box center [0, 0] width 0 height 0
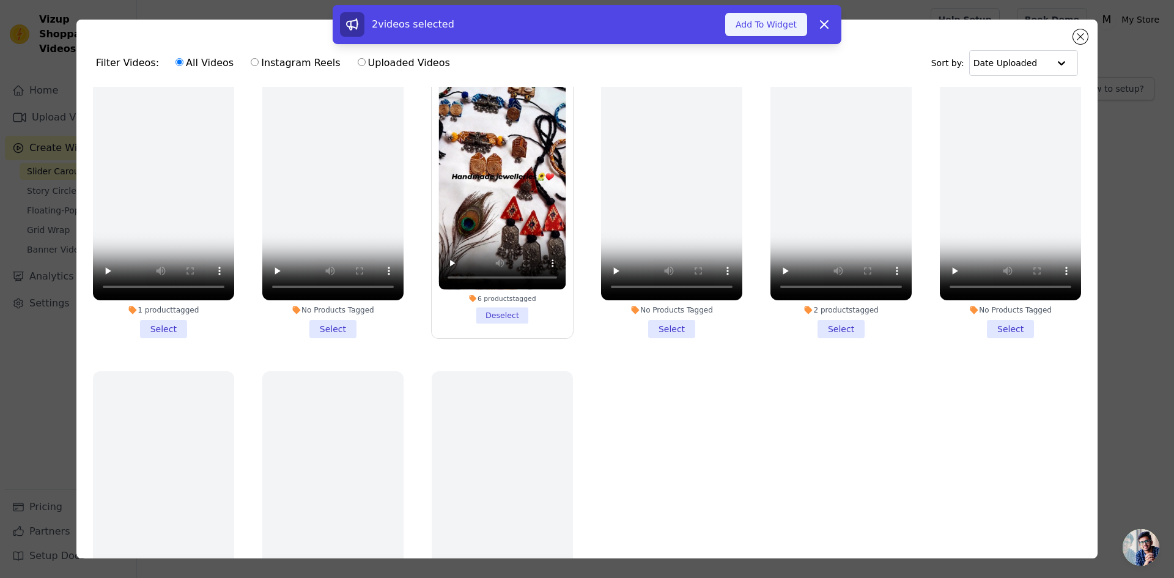
click at [759, 24] on button "Add To Widget" at bounding box center [766, 24] width 82 height 23
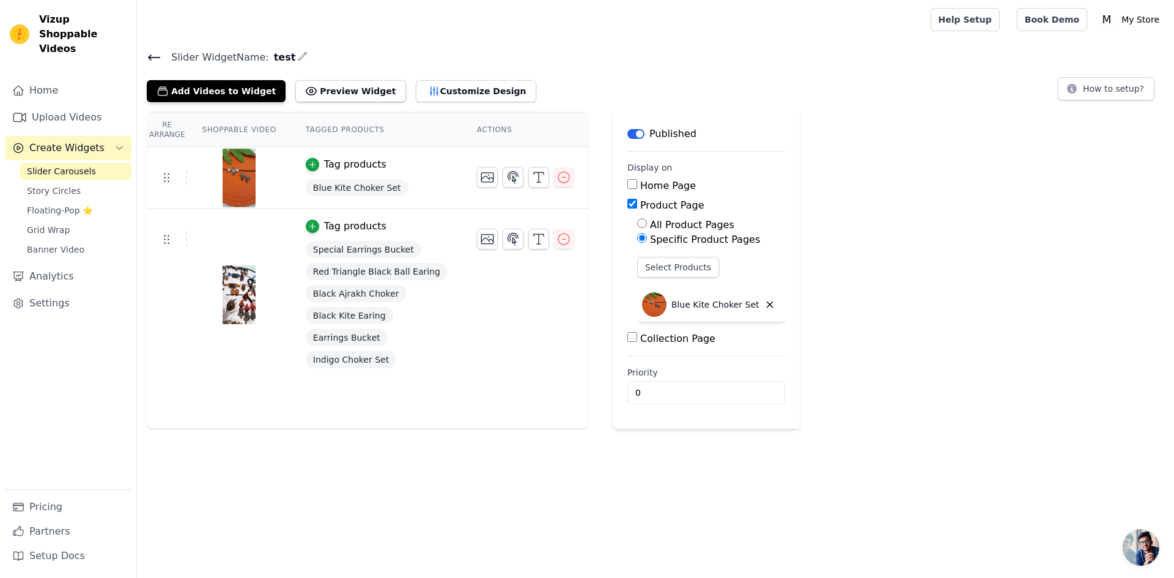
click at [330, 223] on div "Tag products" at bounding box center [355, 226] width 62 height 15
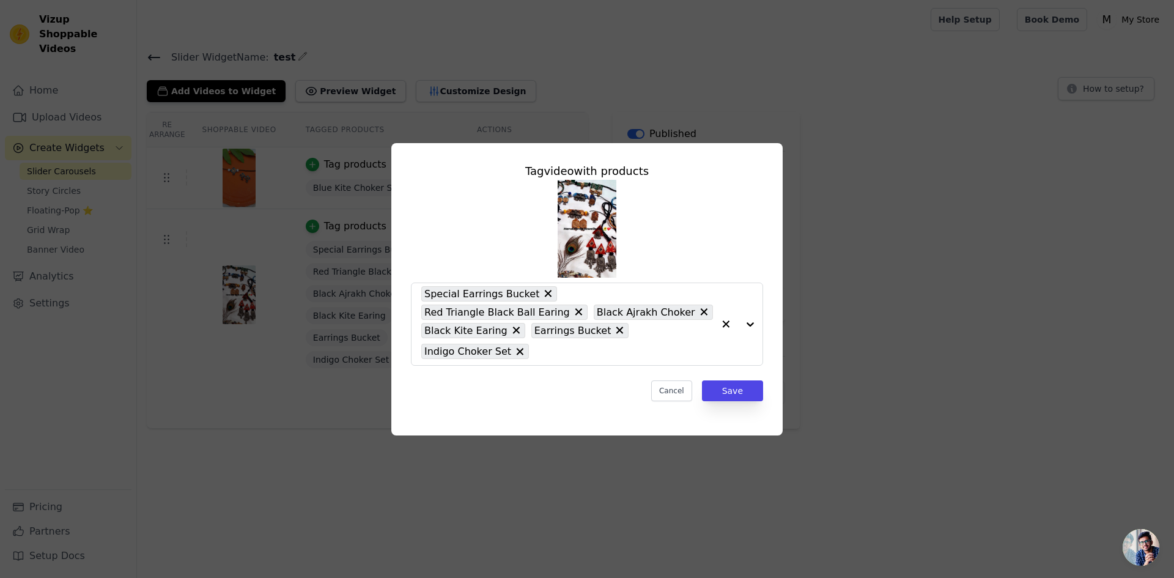
click at [849, 297] on div "Tag video with products Special Earrings Bucket Red Triangle Black Ball Earing …" at bounding box center [587, 289] width 1135 height 331
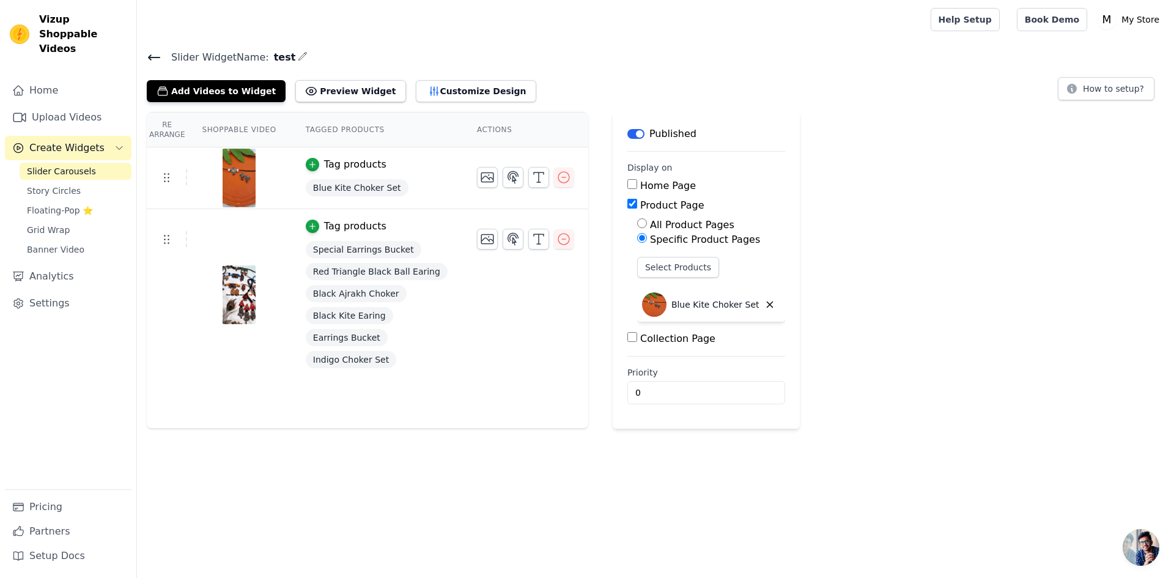
click at [691, 226] on label "All Product Pages" at bounding box center [692, 225] width 84 height 12
click at [647, 226] on input "All Product Pages" at bounding box center [642, 223] width 10 height 10
radio input "true"
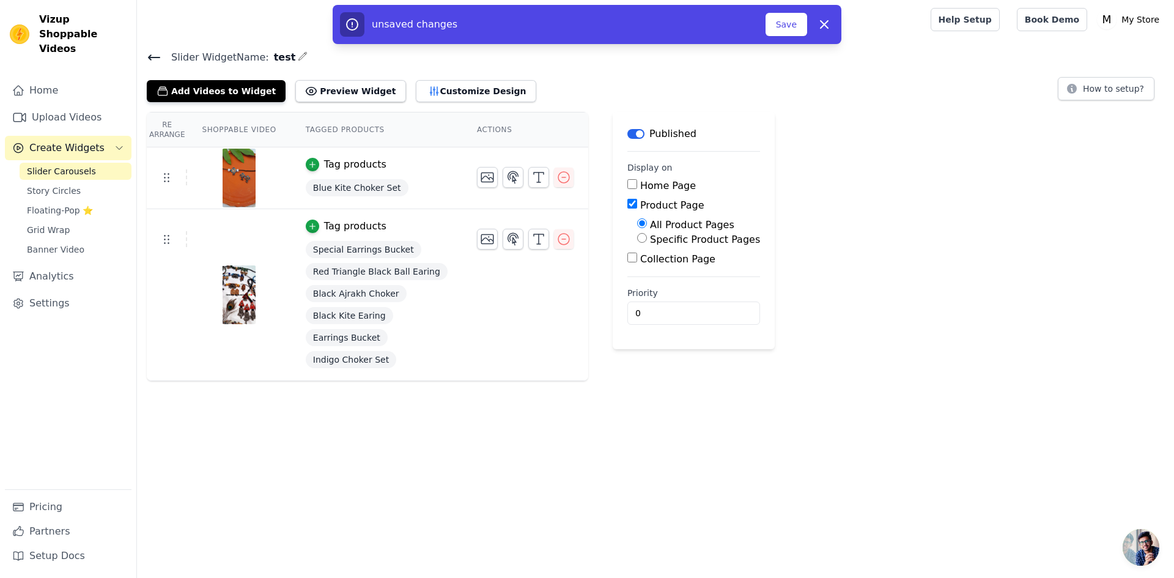
click at [627, 258] on input "Collection Page" at bounding box center [632, 258] width 10 height 10
checkbox input "true"
click at [627, 184] on input "Home Page" at bounding box center [632, 184] width 10 height 10
checkbox input "true"
click at [776, 24] on button "Save" at bounding box center [786, 24] width 42 height 23
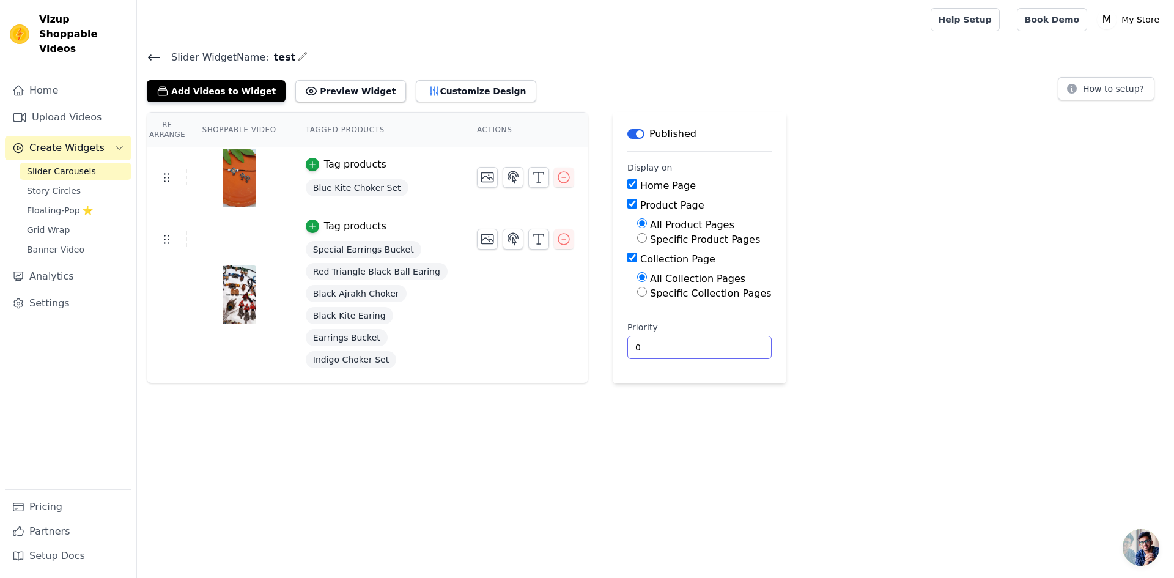
click at [648, 345] on input "0" at bounding box center [699, 347] width 144 height 23
click at [700, 345] on input "0" at bounding box center [699, 347] width 144 height 23
click at [700, 342] on input "0" at bounding box center [699, 347] width 144 height 23
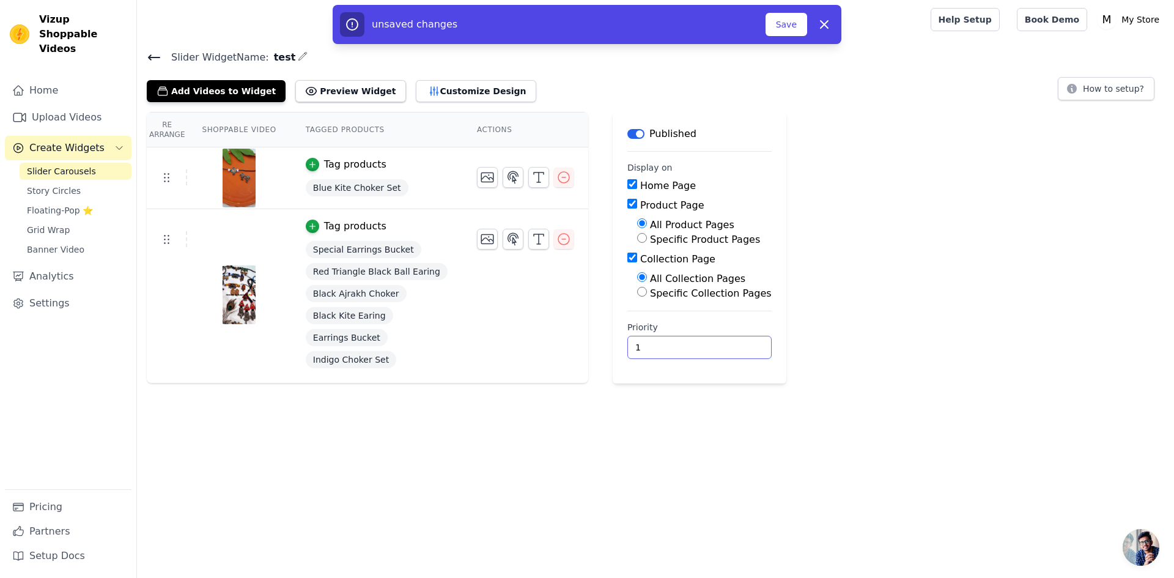
click at [703, 341] on input "1" at bounding box center [699, 347] width 144 height 23
click at [703, 341] on input "2" at bounding box center [699, 347] width 144 height 23
click at [703, 341] on input "3" at bounding box center [699, 347] width 144 height 23
click at [703, 341] on input "4" at bounding box center [699, 347] width 144 height 23
click at [703, 341] on input "5" at bounding box center [699, 347] width 144 height 23
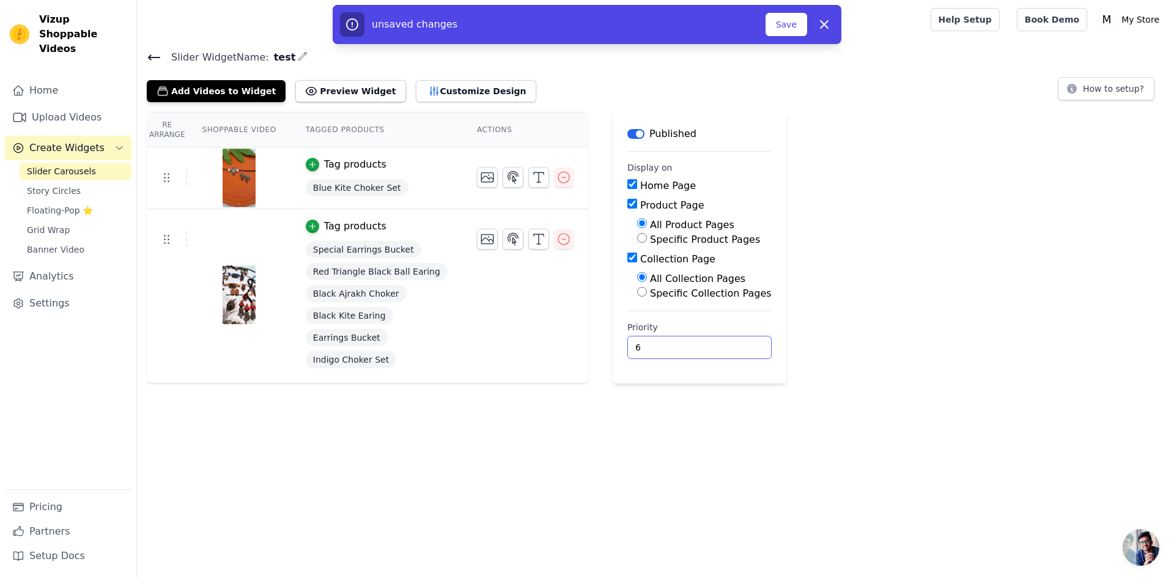
click at [703, 341] on input "6" at bounding box center [699, 347] width 144 height 23
click at [703, 341] on input "7" at bounding box center [699, 347] width 144 height 23
click at [702, 342] on input "8" at bounding box center [699, 347] width 144 height 23
click at [702, 342] on input "9" at bounding box center [699, 347] width 144 height 23
click at [702, 342] on input "10" at bounding box center [699, 347] width 144 height 23
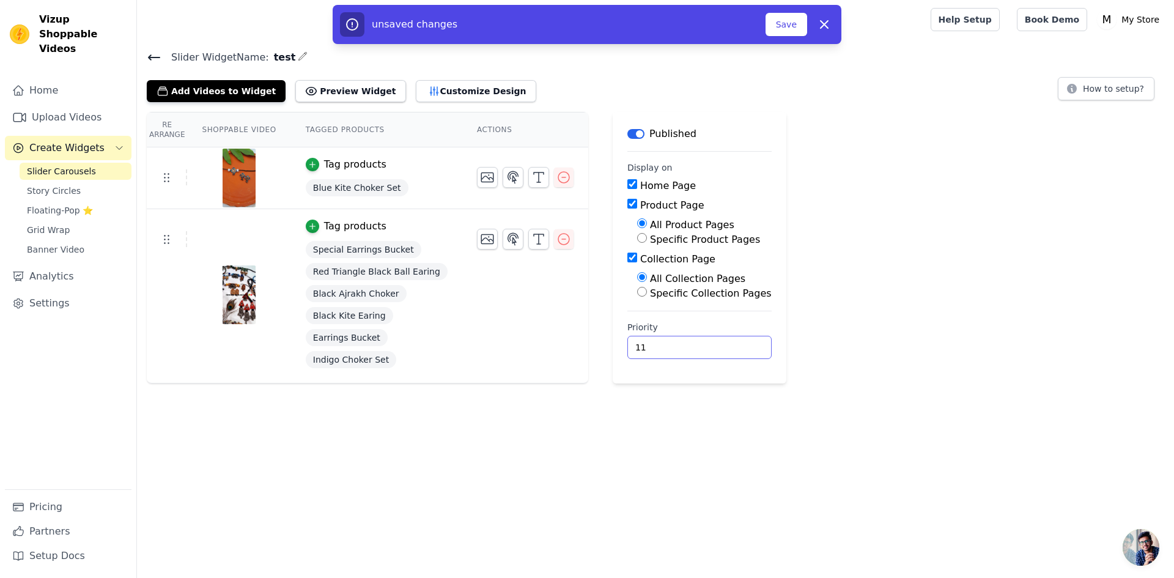
click at [702, 342] on input "11" at bounding box center [699, 347] width 144 height 23
click at [702, 342] on input "12" at bounding box center [699, 347] width 144 height 23
click at [702, 342] on input "13" at bounding box center [699, 347] width 144 height 23
click at [702, 342] on input "14" at bounding box center [699, 347] width 144 height 23
click at [701, 342] on input "15" at bounding box center [699, 347] width 144 height 23
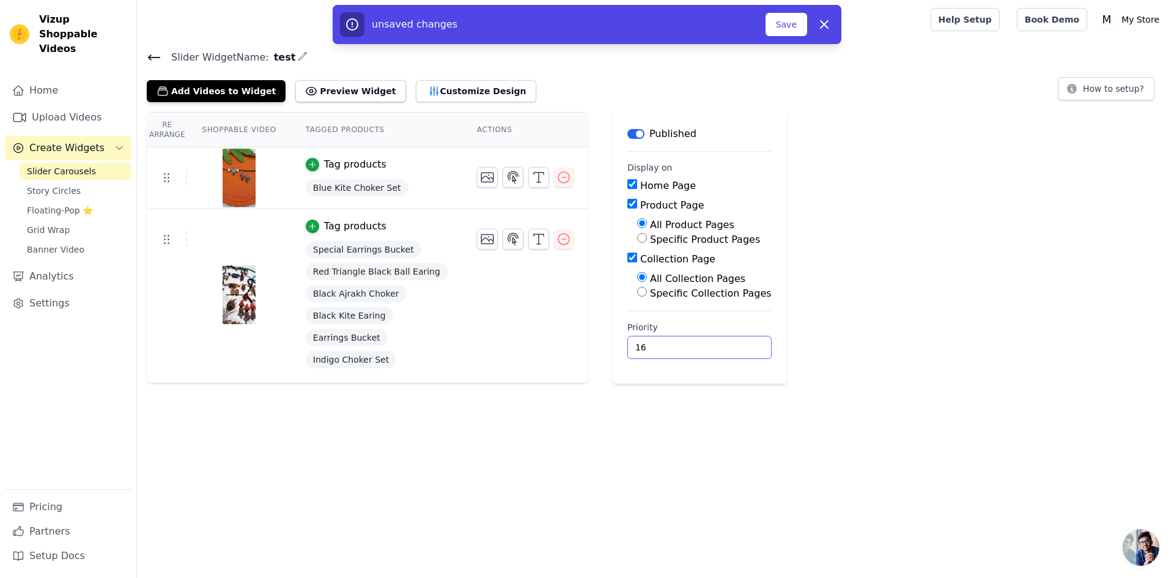
click at [701, 342] on input "16" at bounding box center [699, 347] width 144 height 23
type input "17"
click at [701, 342] on input "17" at bounding box center [699, 347] width 144 height 23
click at [700, 342] on input "17" at bounding box center [699, 347] width 144 height 23
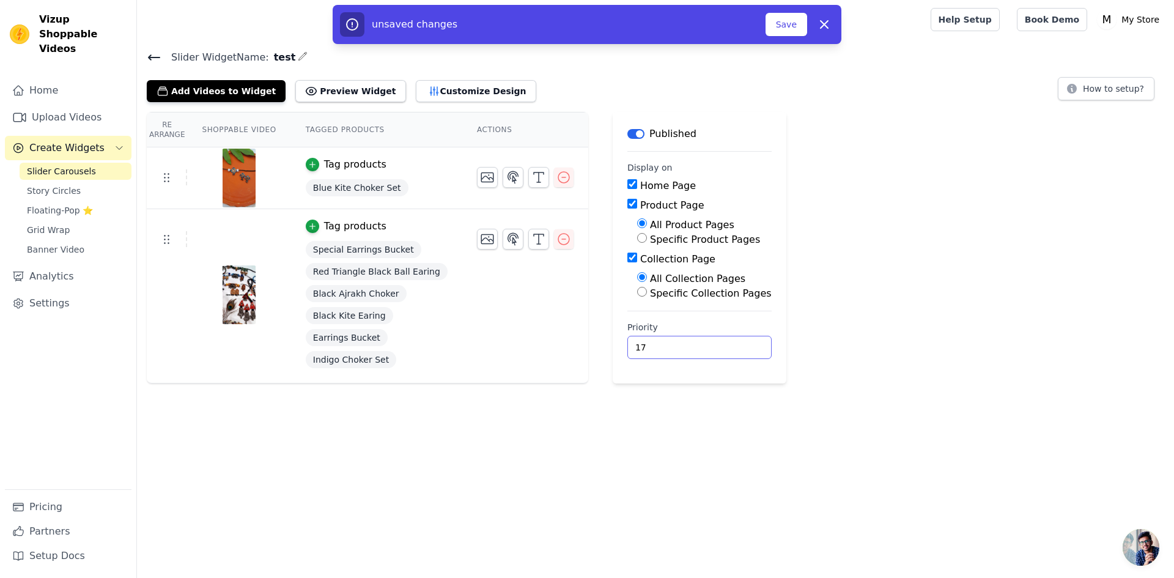
click at [700, 342] on input "17" at bounding box center [699, 347] width 144 height 23
click at [699, 343] on input "17" at bounding box center [699, 347] width 144 height 23
click at [698, 343] on input "17" at bounding box center [699, 347] width 144 height 23
click at [773, 33] on button "Save" at bounding box center [786, 24] width 42 height 23
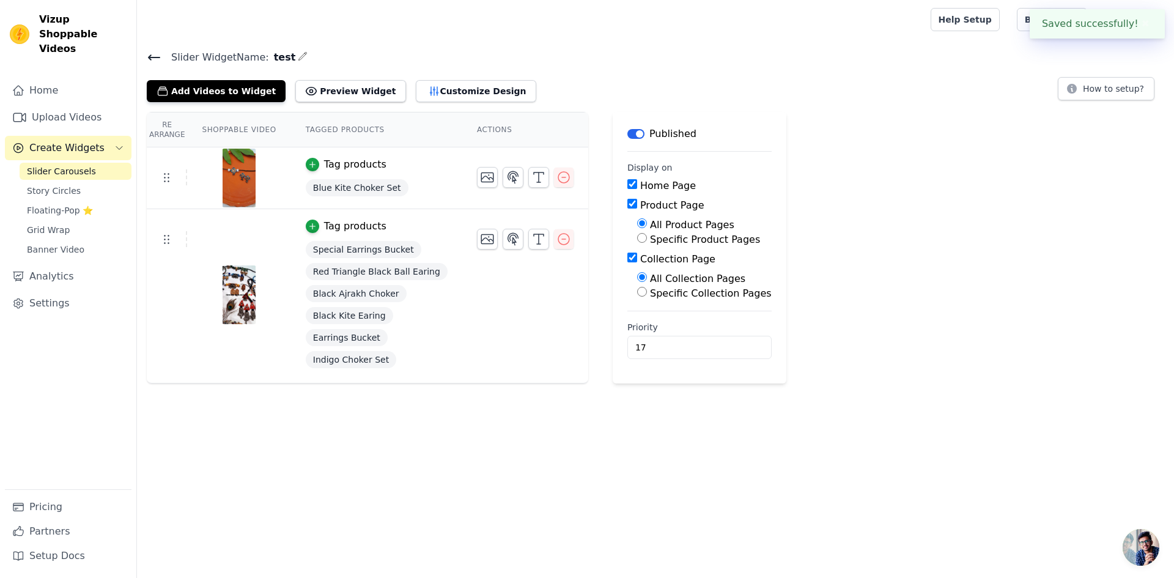
click at [793, 23] on div at bounding box center [531, 19] width 769 height 39
click at [448, 83] on button "Customize Design" at bounding box center [476, 91] width 120 height 22
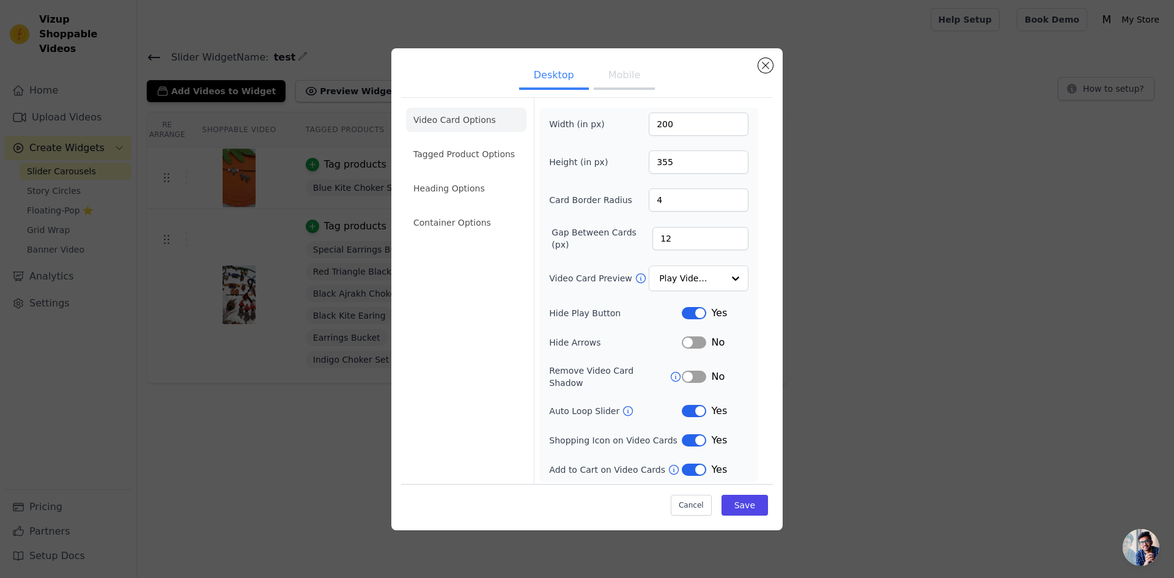
click at [694, 405] on button "Label" at bounding box center [694, 411] width 24 height 12
click at [702, 434] on button "Label" at bounding box center [694, 440] width 24 height 12
click at [696, 323] on div "Width (in px) 200 Height (in px) 355 Card Border Radius 4 Gap Between Cards (px…" at bounding box center [648, 294] width 199 height 364
click at [689, 313] on button "Label" at bounding box center [694, 313] width 24 height 12
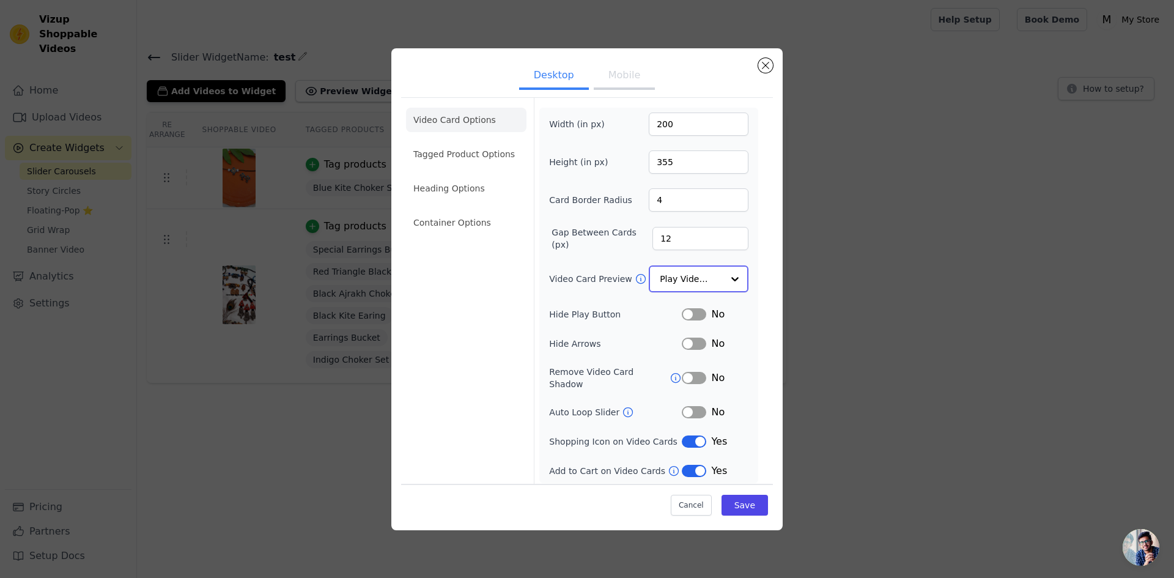
click at [713, 273] on input "Video Card Preview" at bounding box center [691, 279] width 63 height 24
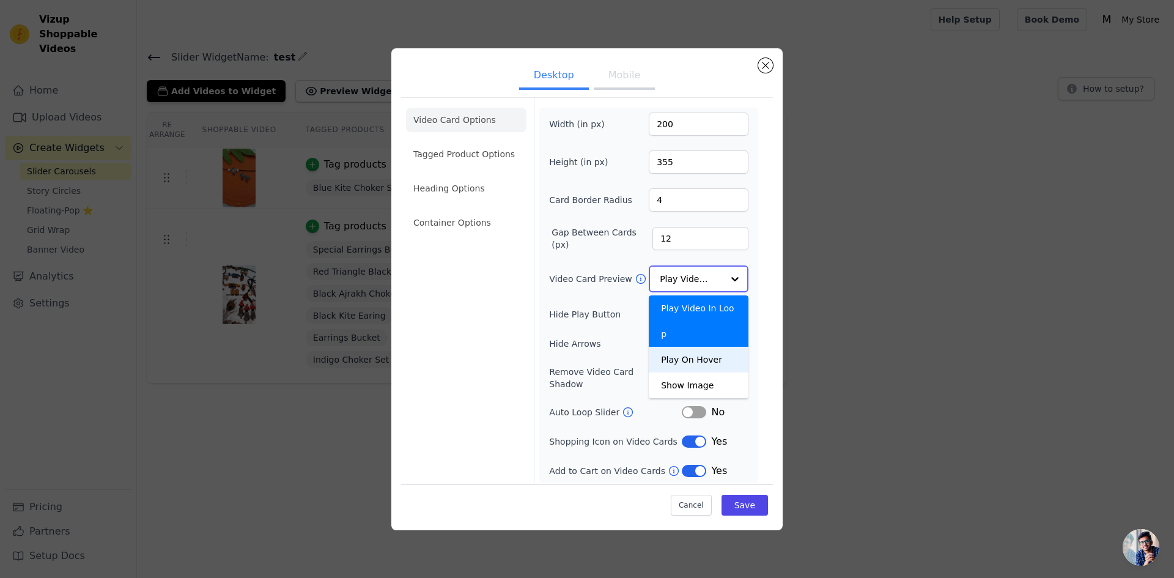
click at [704, 347] on div "Play On Hover" at bounding box center [699, 360] width 100 height 26
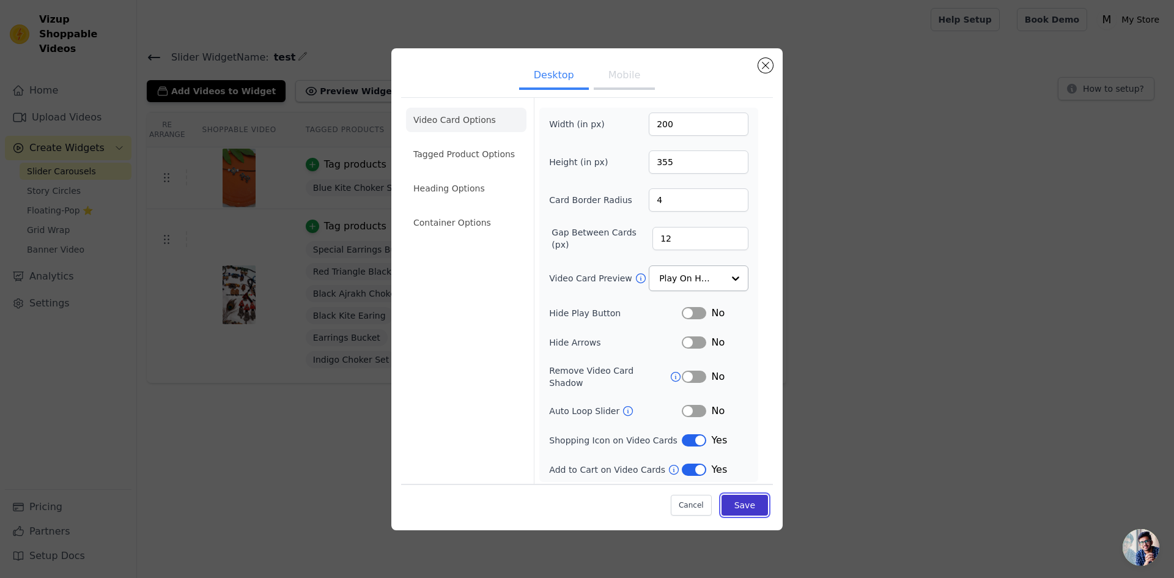
click at [752, 498] on button "Save" at bounding box center [744, 505] width 46 height 21
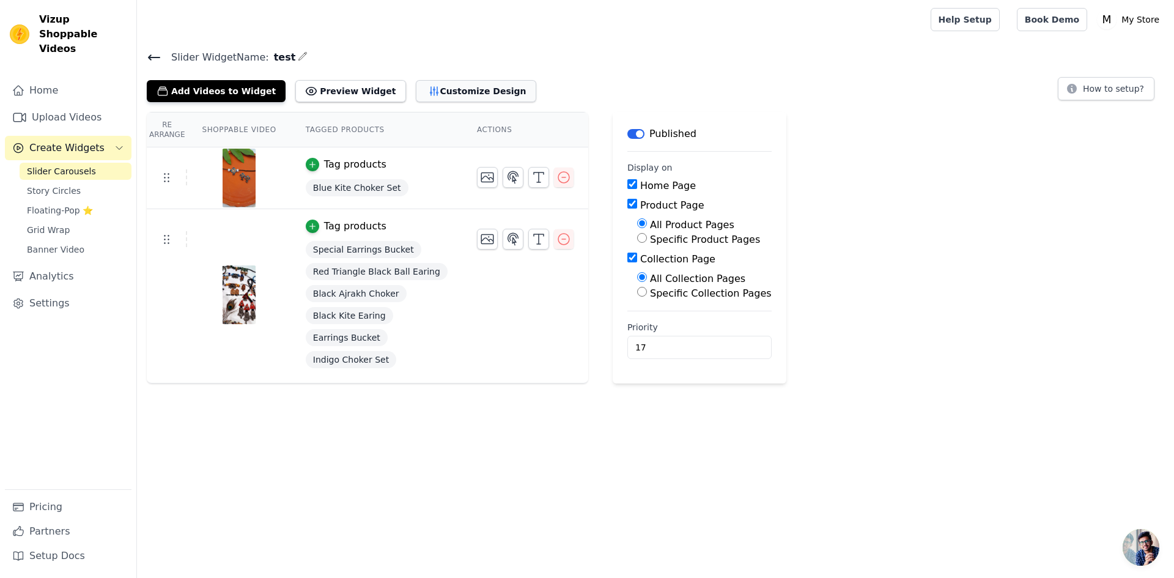
click at [416, 80] on button "Customize Design" at bounding box center [476, 91] width 120 height 22
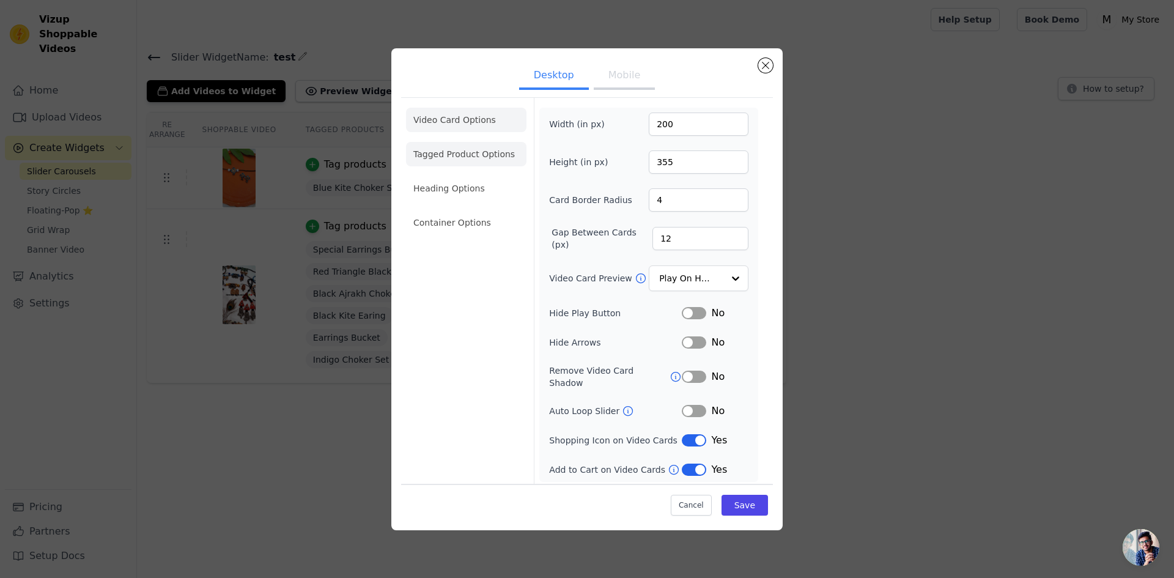
click at [463, 210] on li "Tagged Product Options" at bounding box center [466, 222] width 120 height 24
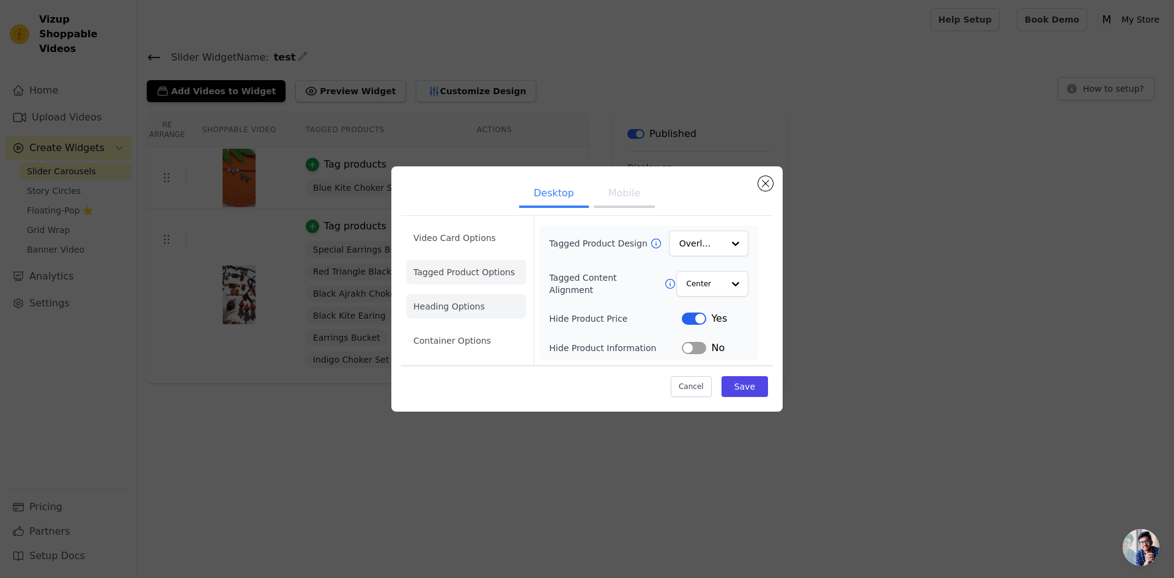
click at [471, 311] on li "Heading Options" at bounding box center [466, 306] width 120 height 24
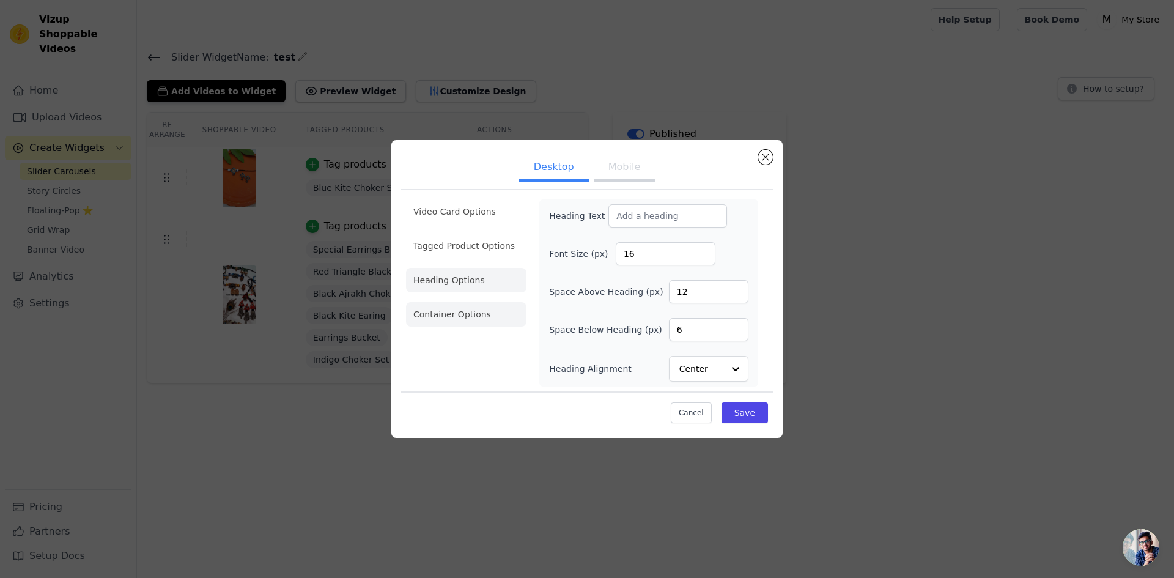
click at [473, 312] on li "Container Options" at bounding box center [466, 314] width 120 height 24
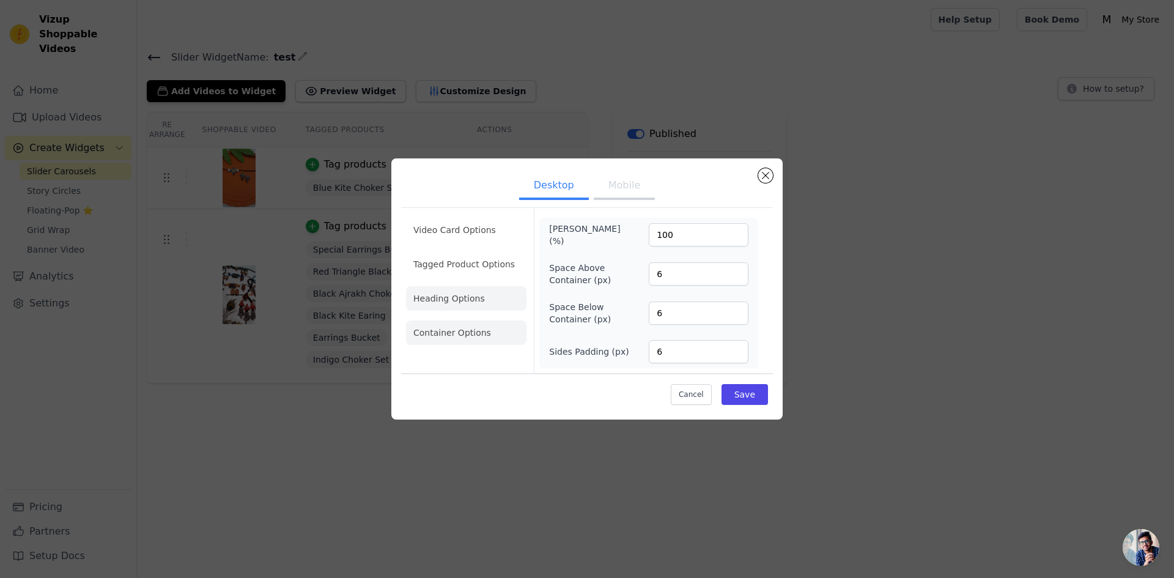
click at [482, 292] on li "Heading Options" at bounding box center [466, 298] width 120 height 24
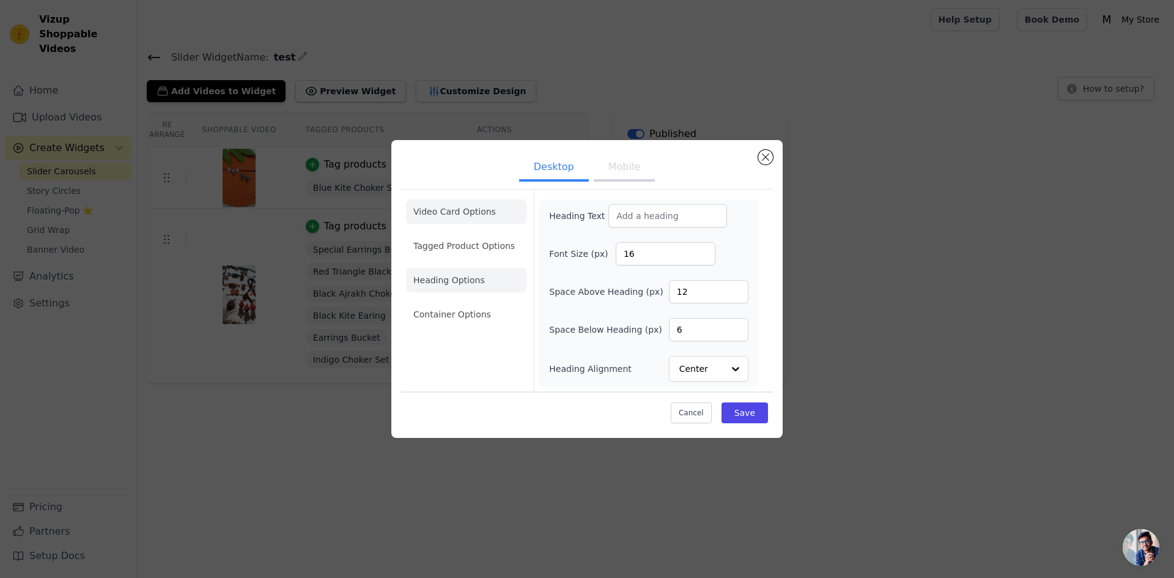
click at [448, 234] on li "Video Card Options" at bounding box center [466, 246] width 120 height 24
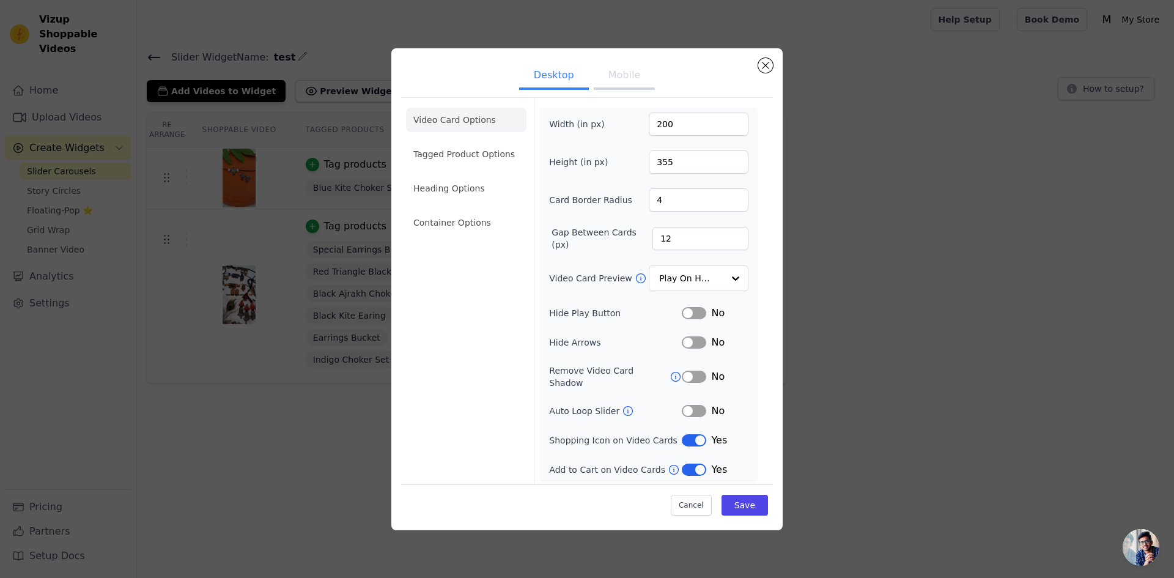
click at [692, 315] on button "Label" at bounding box center [694, 313] width 24 height 12
click at [699, 283] on input "Video Card Preview" at bounding box center [691, 279] width 63 height 24
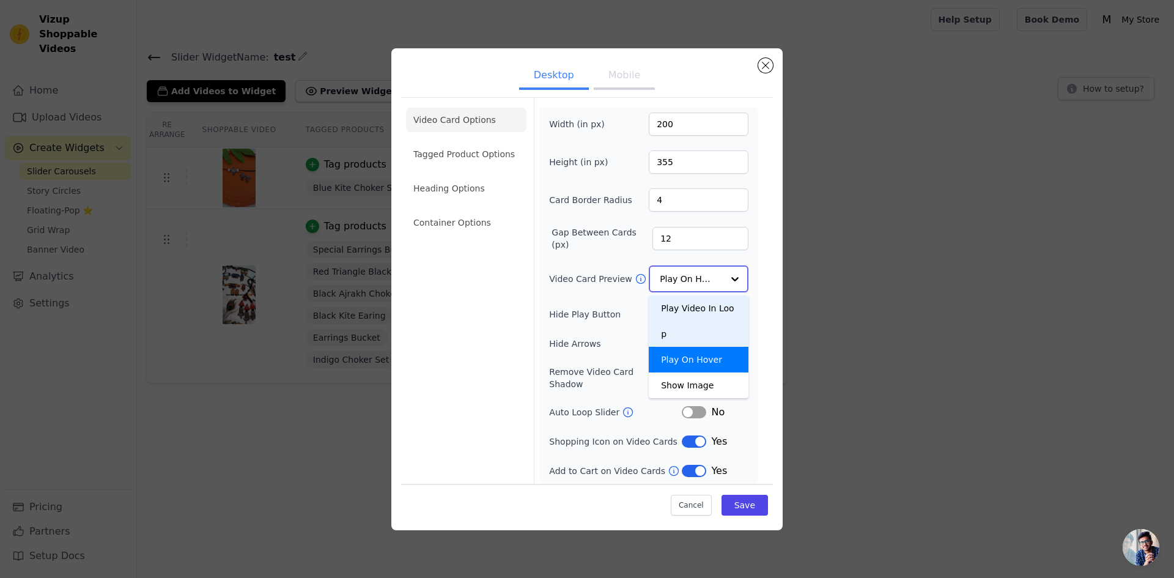
click at [702, 304] on div "Play Video In Loop" at bounding box center [699, 320] width 100 height 51
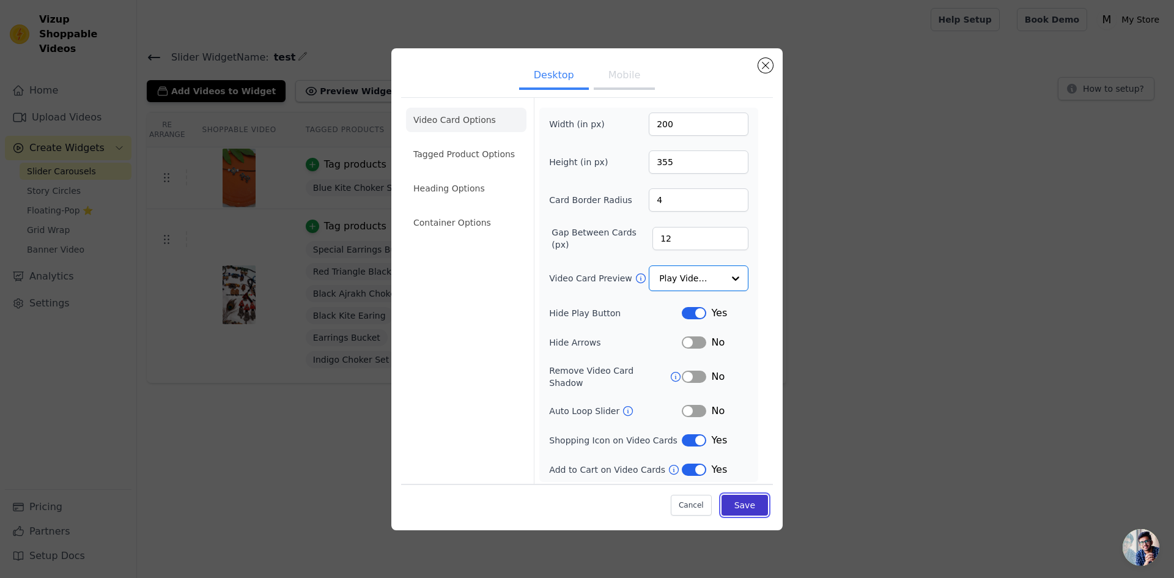
click at [764, 498] on button "Save" at bounding box center [744, 505] width 46 height 21
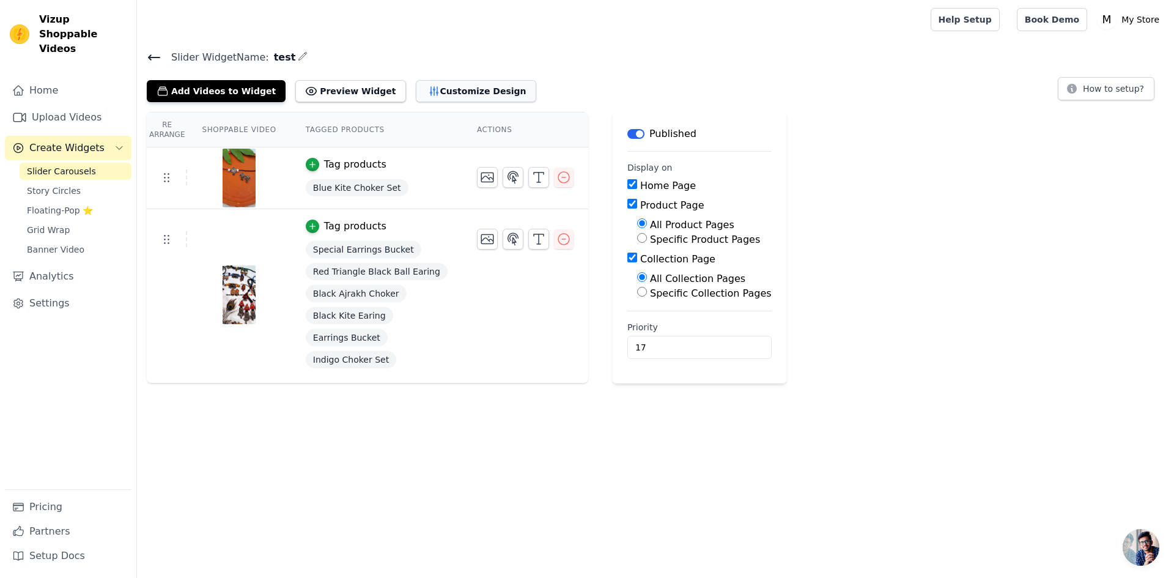
click at [421, 95] on button "Customize Design" at bounding box center [476, 91] width 120 height 22
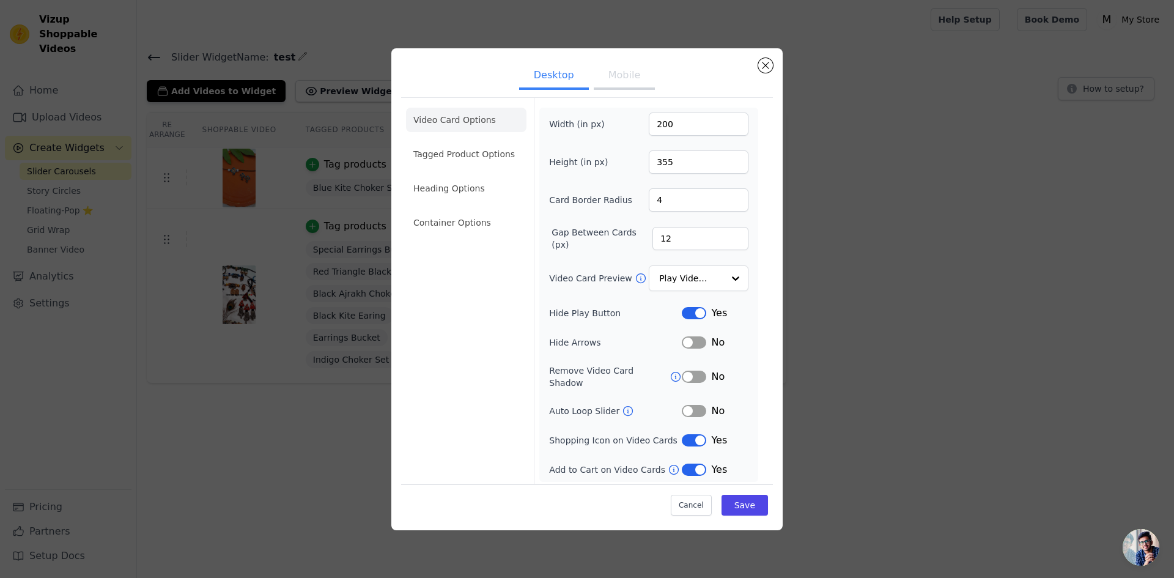
click at [701, 405] on button "Label" at bounding box center [694, 411] width 24 height 12
click at [726, 289] on div at bounding box center [735, 279] width 24 height 24
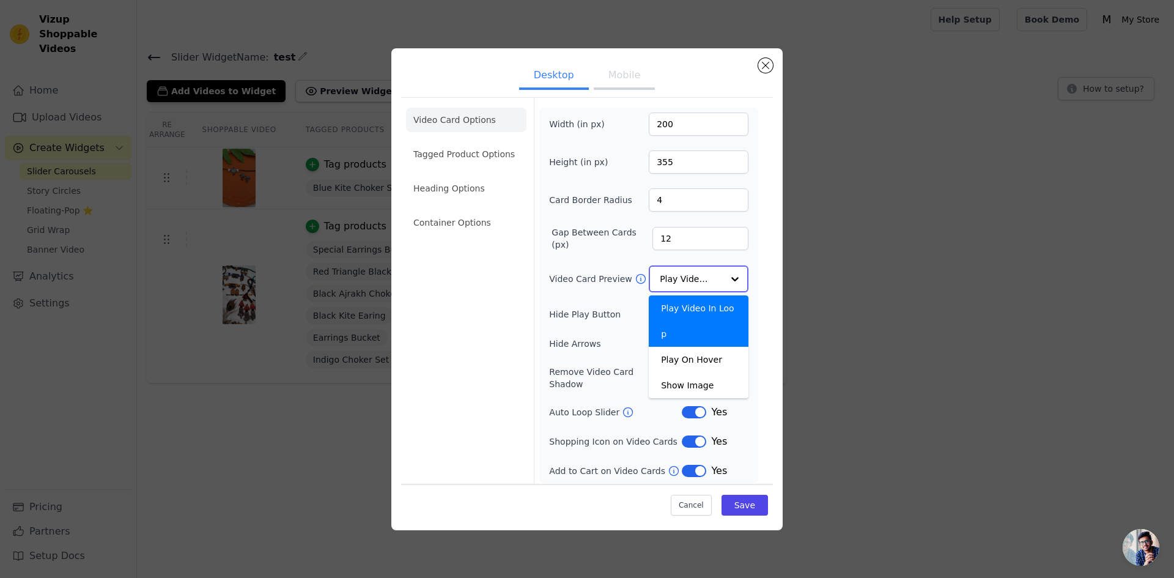
click at [726, 289] on div at bounding box center [735, 279] width 24 height 24
click at [764, 402] on div "Video Card Options Tagged Product Options Heading Options Container Options Wid…" at bounding box center [587, 291] width 372 height 389
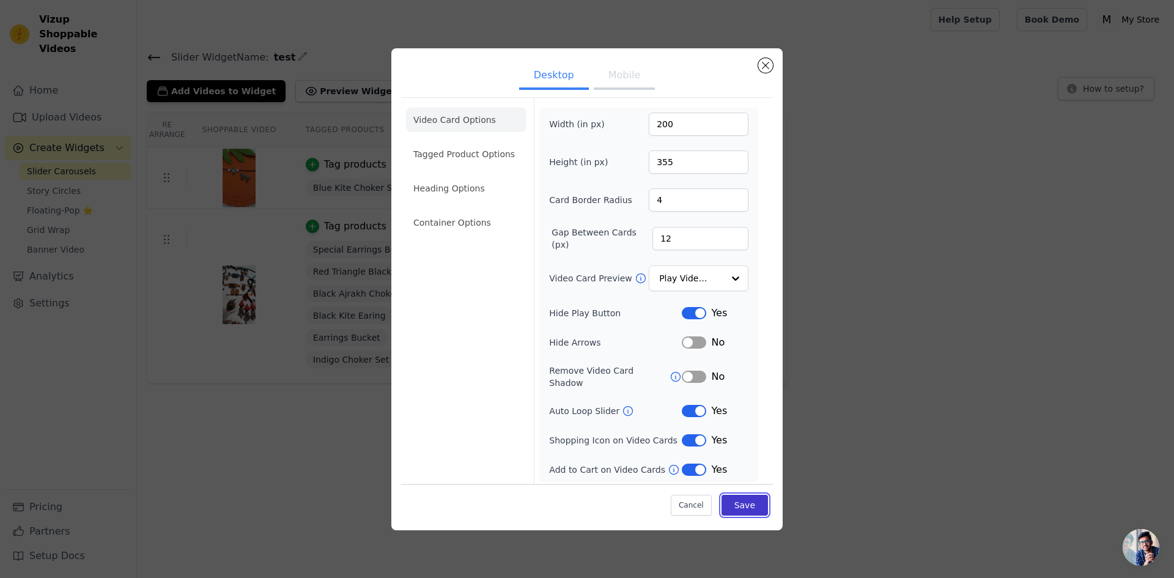
click at [757, 495] on button "Save" at bounding box center [744, 505] width 46 height 21
